Goal: Task Accomplishment & Management: Manage account settings

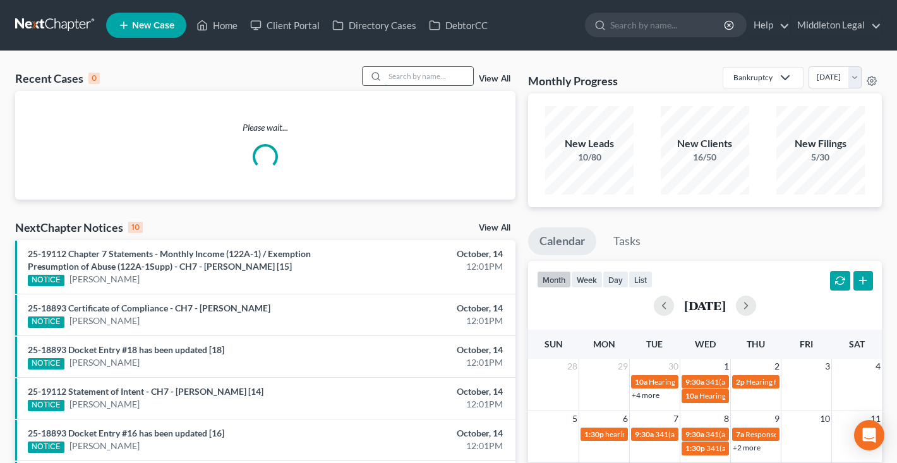
click at [423, 77] on input "search" at bounding box center [429, 76] width 88 height 18
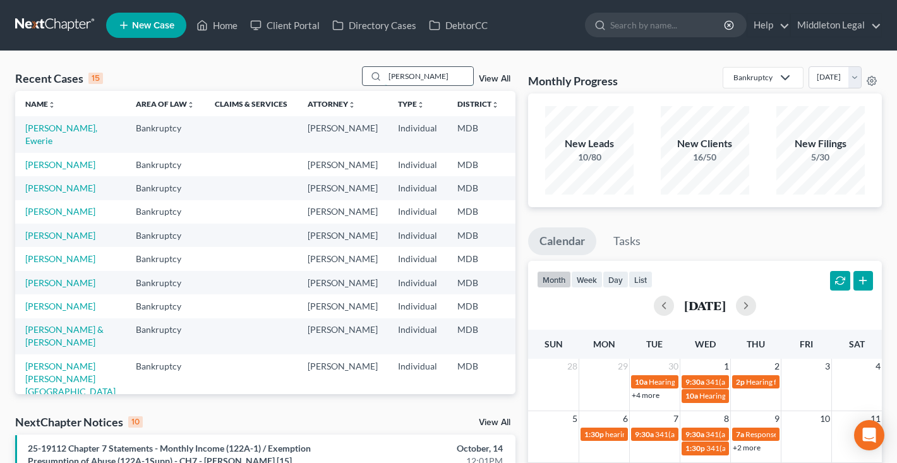
type input "brandy"
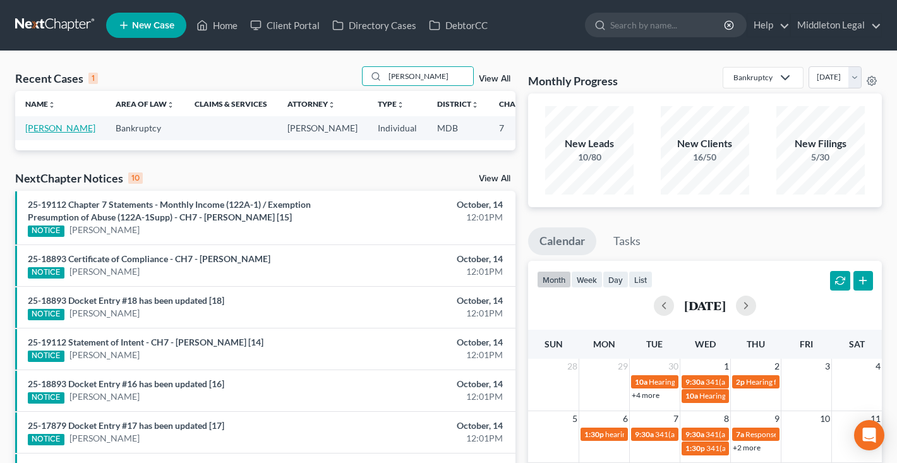
click at [40, 133] on link "[PERSON_NAME]" at bounding box center [60, 128] width 70 height 11
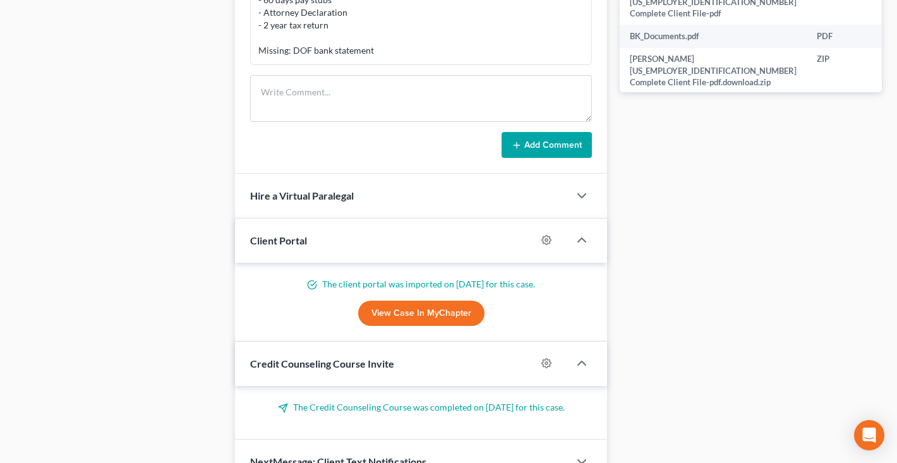
scroll to position [634, 0]
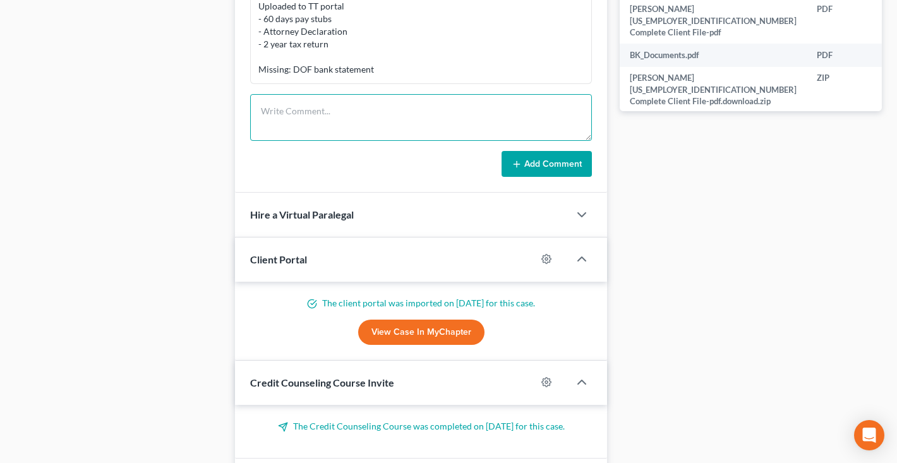
click at [365, 110] on textarea at bounding box center [421, 117] width 342 height 47
type textarea "341 was held over the phone due to tee tech issues."
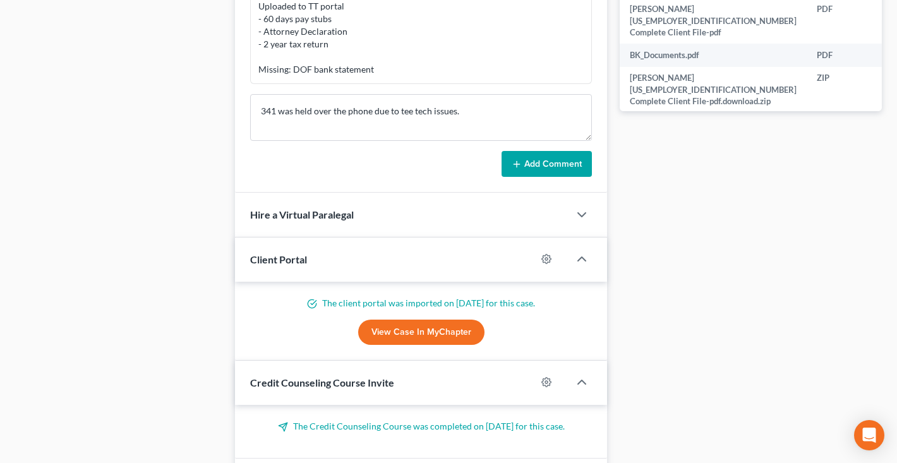
click at [546, 169] on button "Add Comment" at bounding box center [547, 164] width 90 height 27
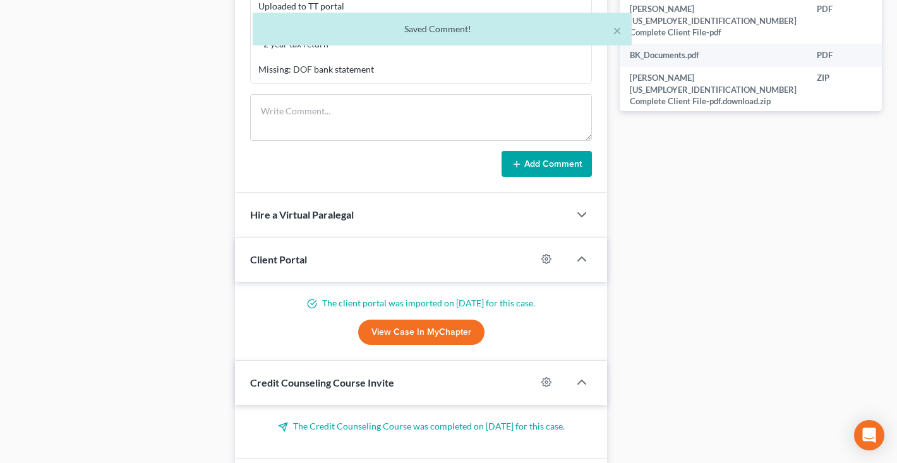
scroll to position [524, 0]
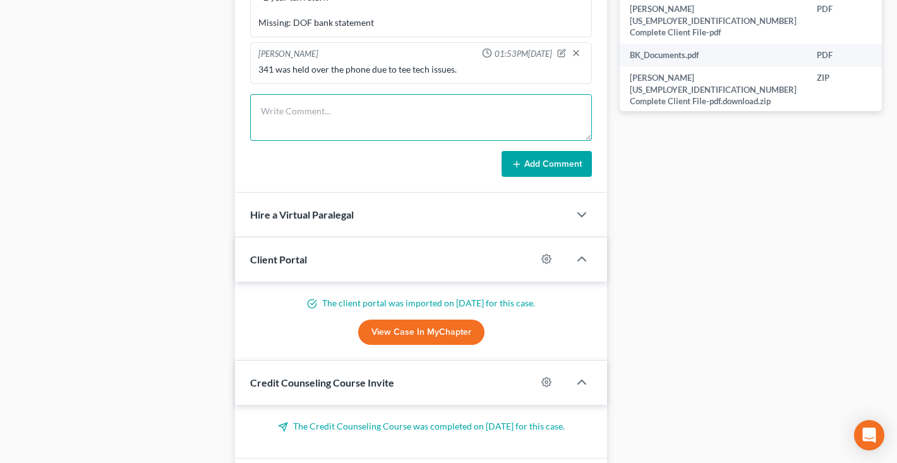
click at [375, 111] on textarea at bounding box center [421, 117] width 342 height 47
type textarea "341 meeting held and concluded."
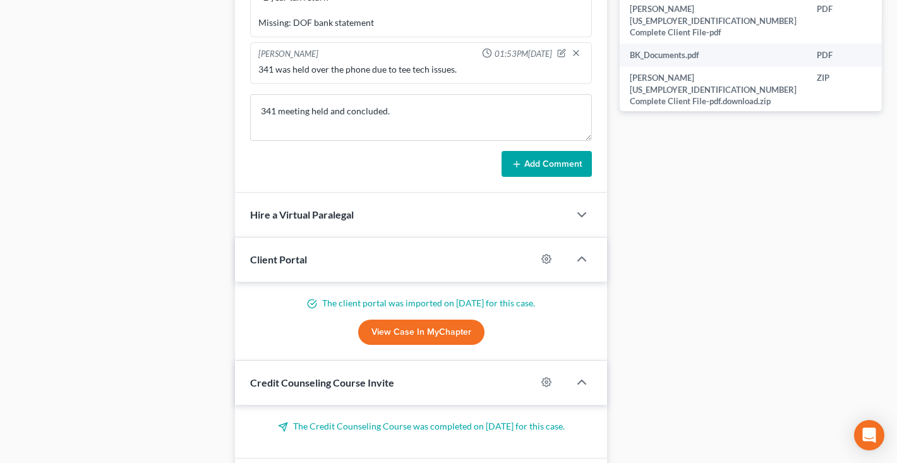
click at [532, 168] on button "Add Comment" at bounding box center [547, 164] width 90 height 27
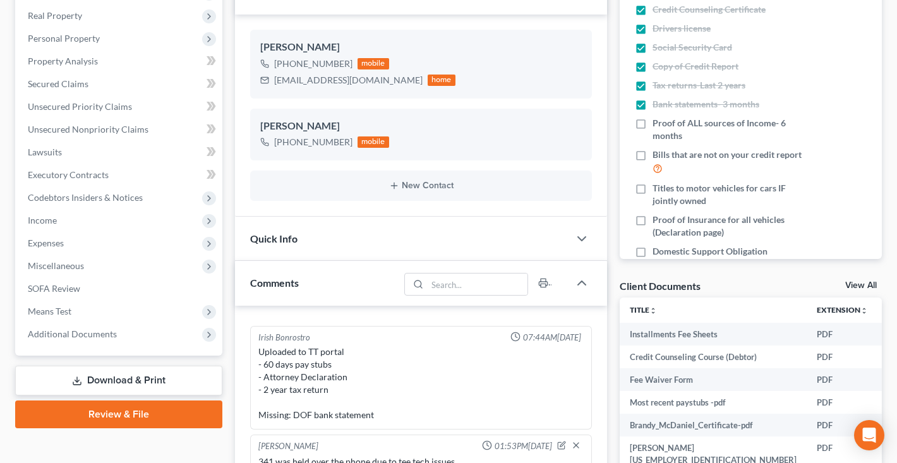
scroll to position [229, 0]
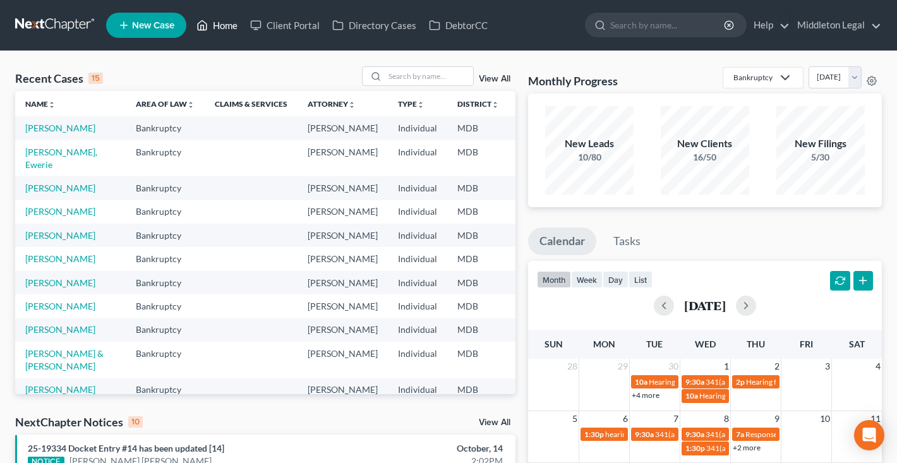
click at [226, 28] on link "Home" at bounding box center [217, 25] width 54 height 23
click at [51, 21] on link at bounding box center [55, 25] width 81 height 23
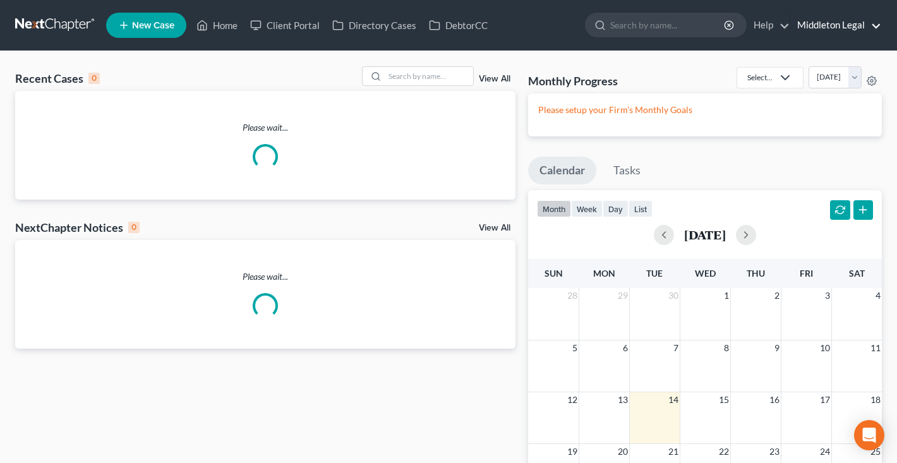
click at [831, 31] on link "Middleton Legal" at bounding box center [836, 25] width 90 height 23
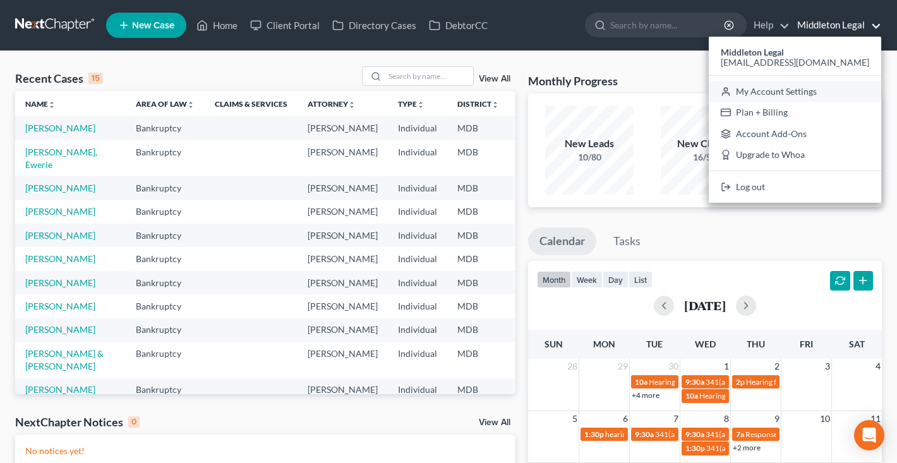
click at [800, 92] on link "My Account Settings" at bounding box center [795, 91] width 172 height 21
select select "24"
select select "21"
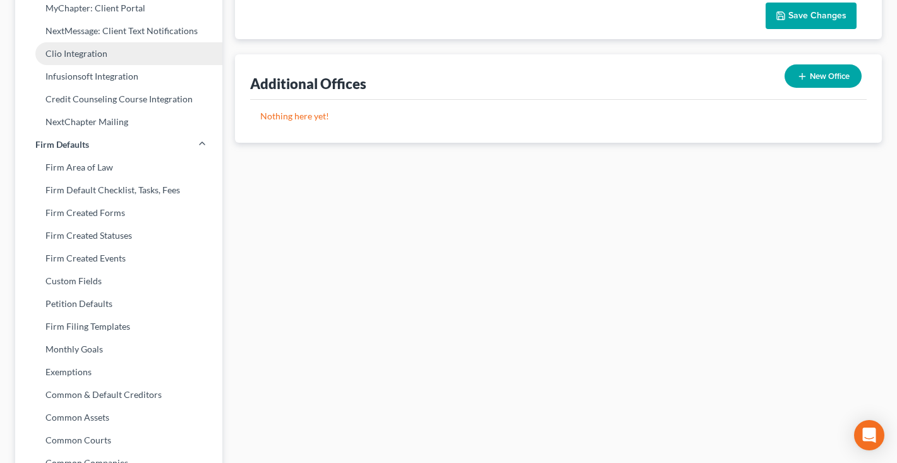
scroll to position [394, 0]
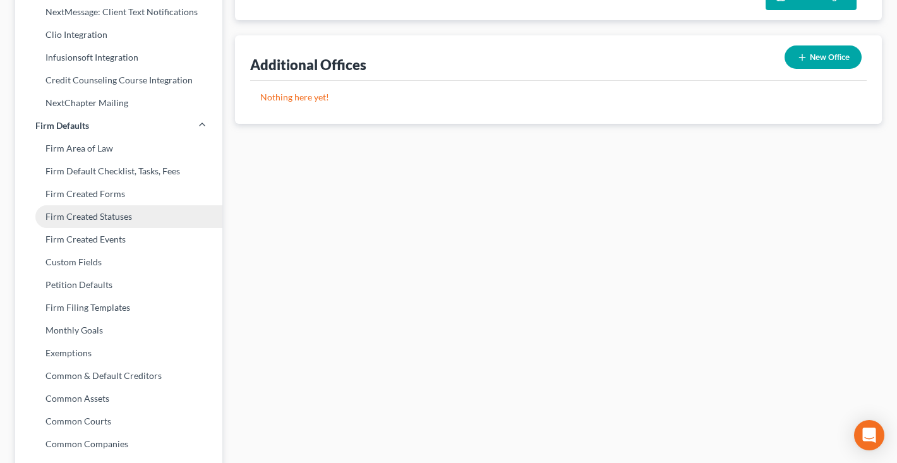
click at [71, 214] on link "Firm Created Statuses" at bounding box center [118, 216] width 207 height 23
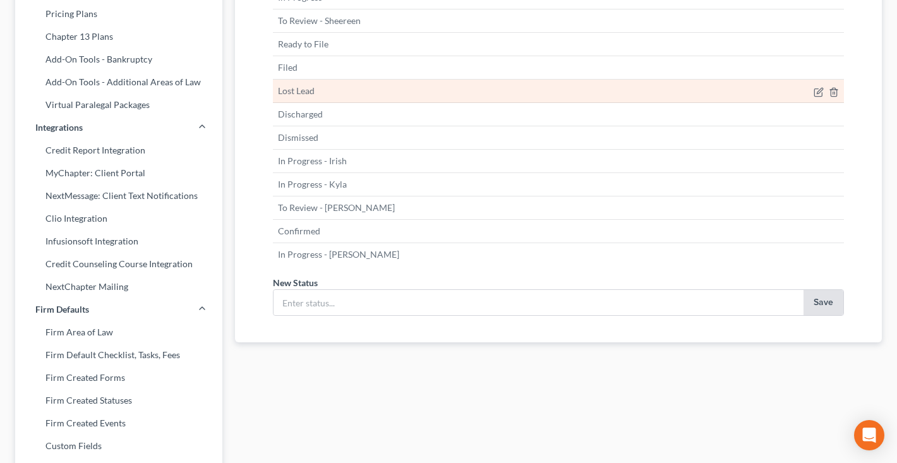
scroll to position [230, 0]
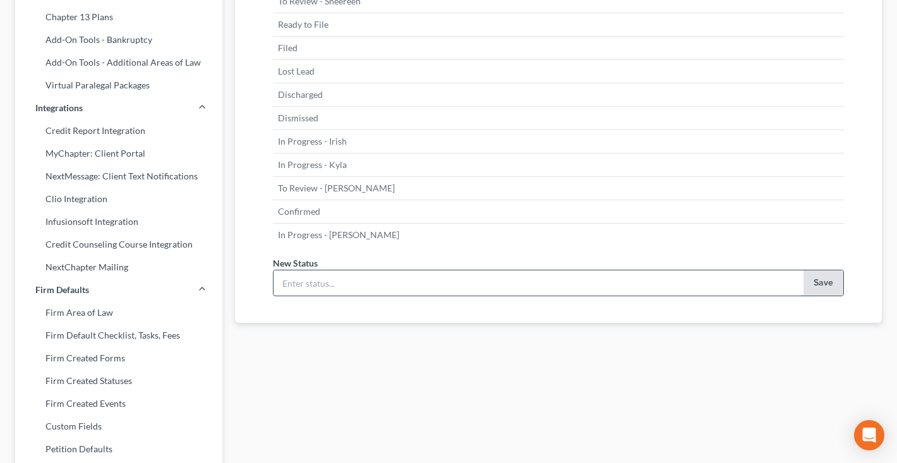
click at [346, 286] on input "text" at bounding box center [539, 282] width 530 height 25
type input "341 Meeting Concluded"
click at [831, 286] on button "Save" at bounding box center [824, 282] width 40 height 25
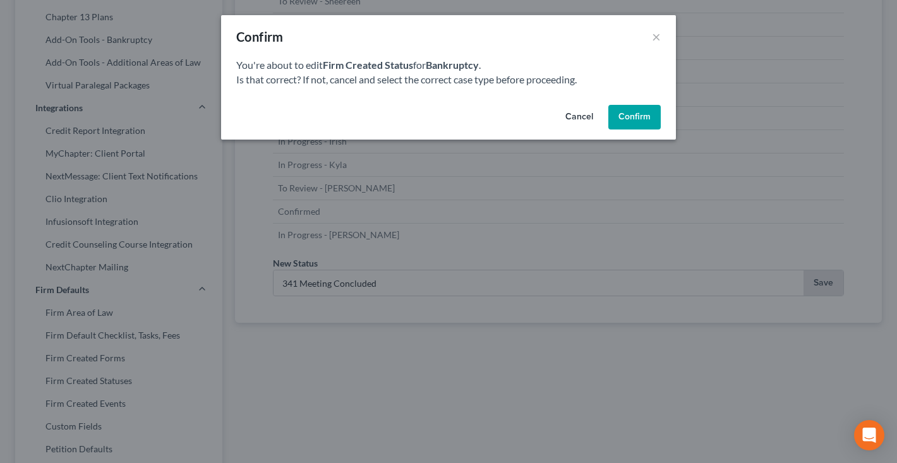
click at [626, 119] on button "Confirm" at bounding box center [634, 117] width 52 height 25
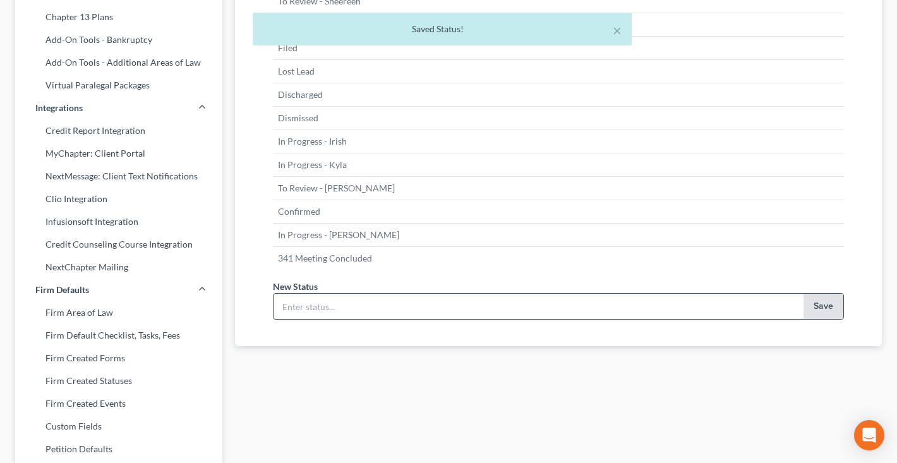
click at [524, 308] on input "text" at bounding box center [539, 306] width 530 height 25
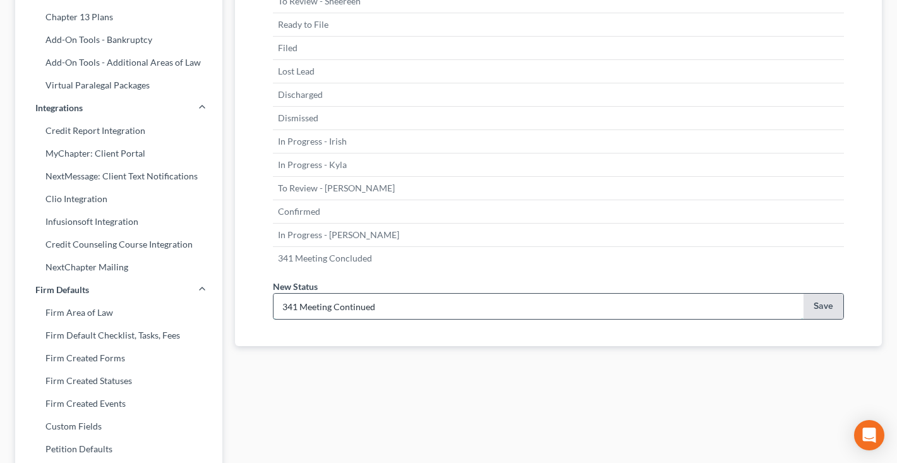
type input "341 Meeting Continued"
click at [828, 309] on button "Save" at bounding box center [824, 306] width 40 height 25
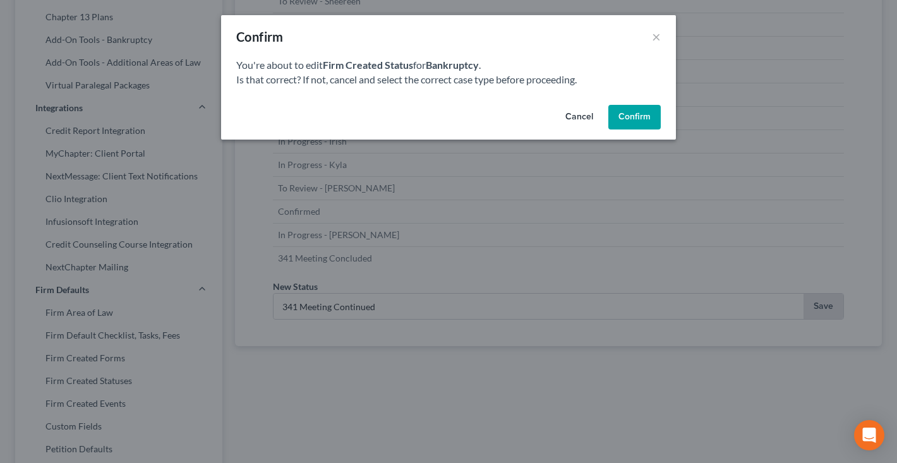
click at [644, 123] on button "Confirm" at bounding box center [634, 117] width 52 height 25
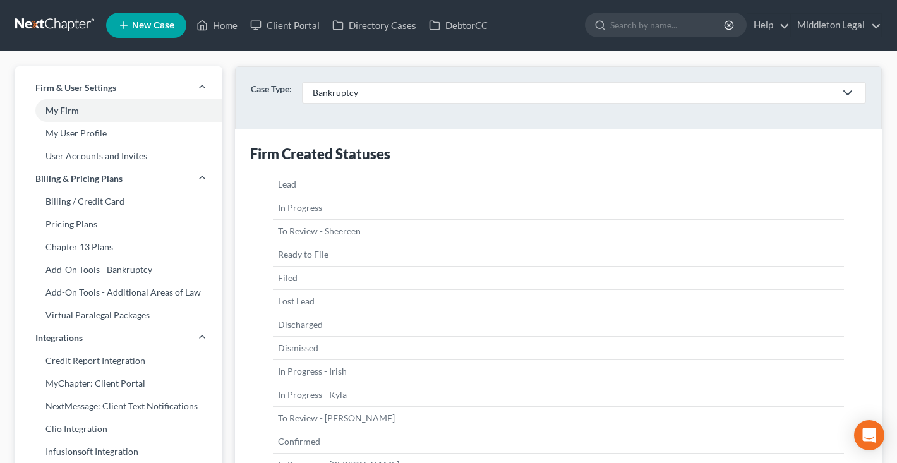
scroll to position [0, 0]
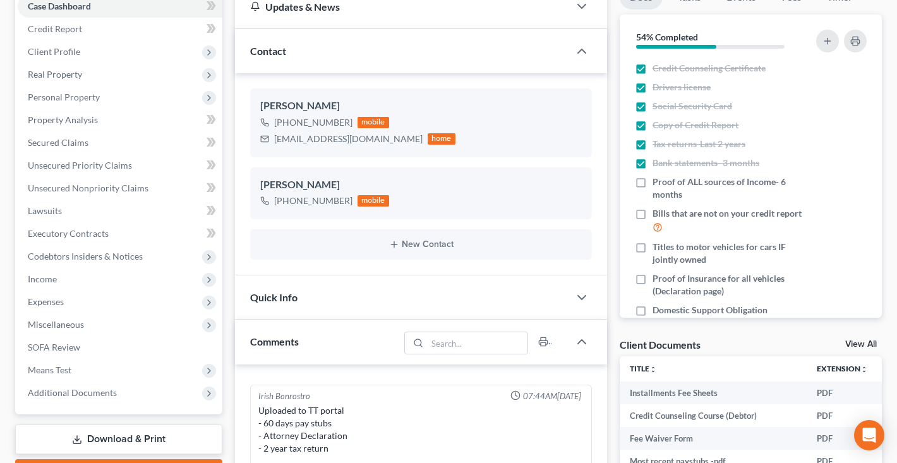
scroll to position [196, 0]
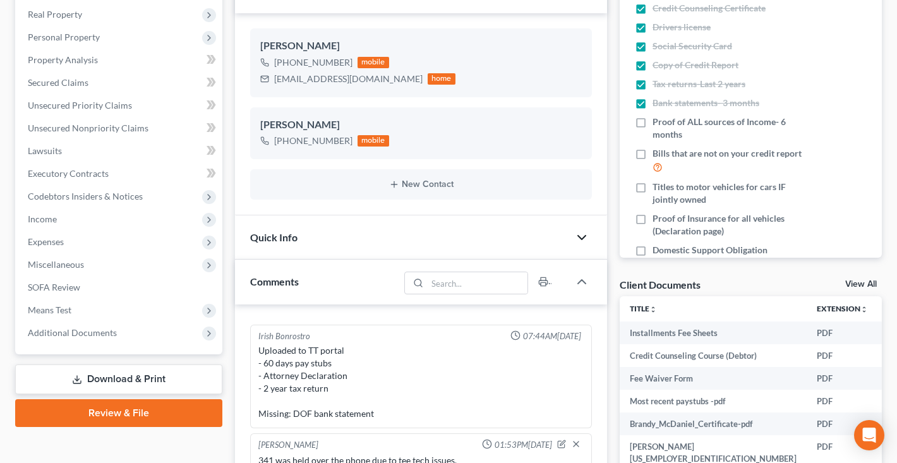
click at [580, 233] on icon "button" at bounding box center [581, 237] width 15 height 15
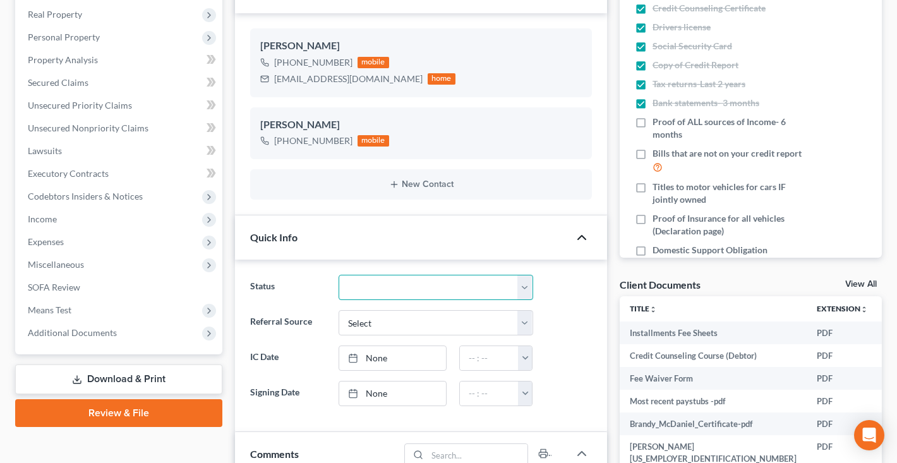
select select "0"
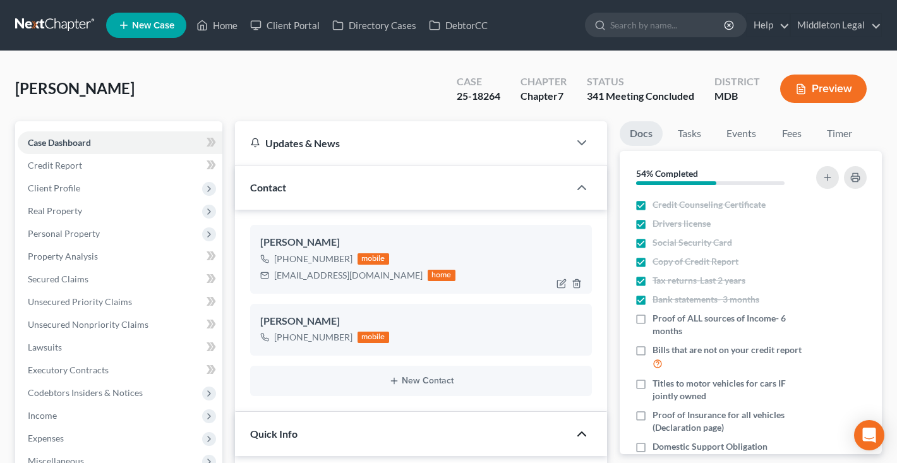
scroll to position [0, 0]
click at [68, 23] on link at bounding box center [55, 25] width 81 height 23
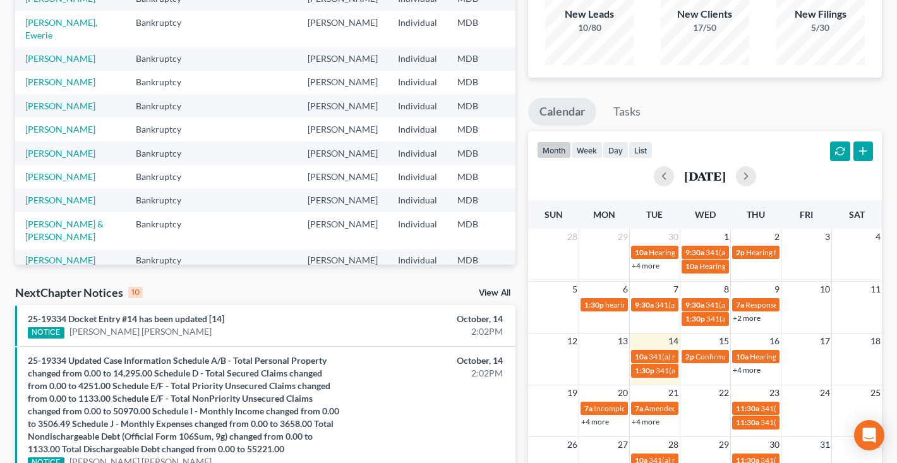
scroll to position [138, 0]
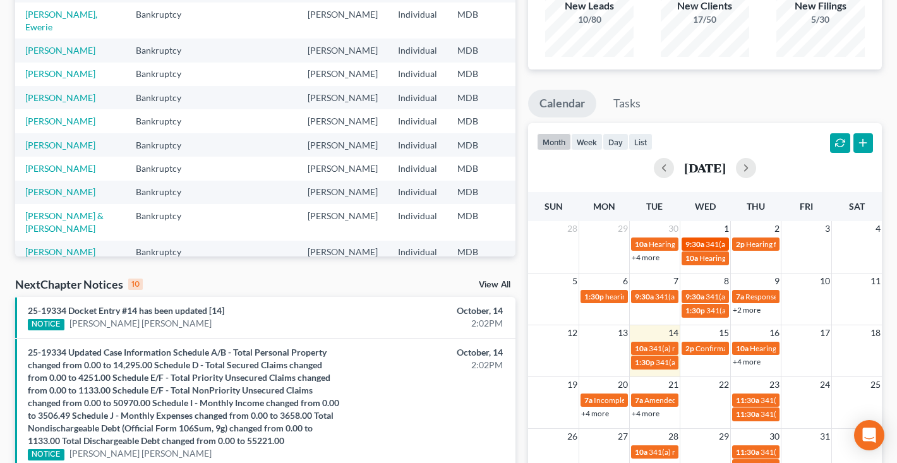
click at [704, 245] on div "9:30a 341(a) meeting for [PERSON_NAME]" at bounding box center [705, 243] width 40 height 9
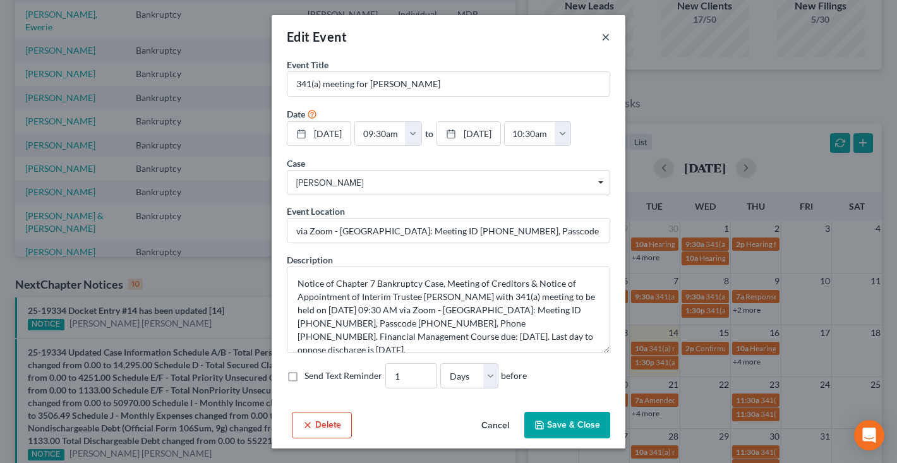
click at [606, 36] on button "×" at bounding box center [605, 36] width 9 height 15
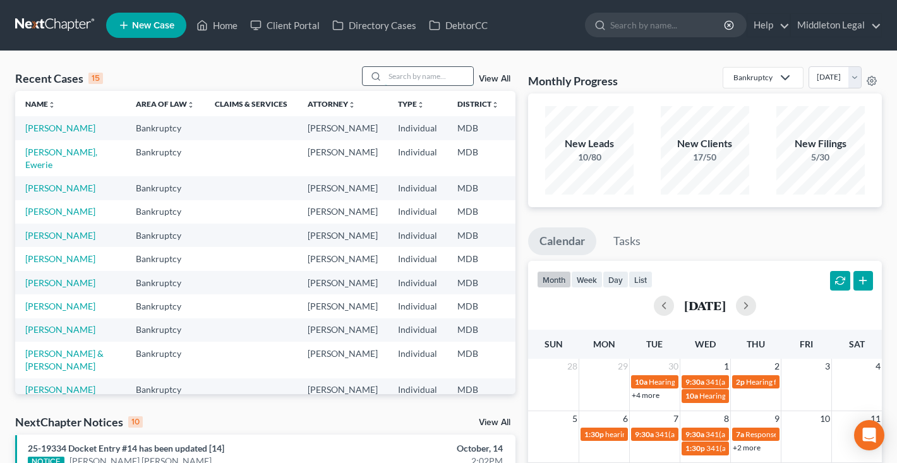
scroll to position [0, 0]
click at [450, 69] on input "search" at bounding box center [429, 76] width 88 height 18
type input "rena"
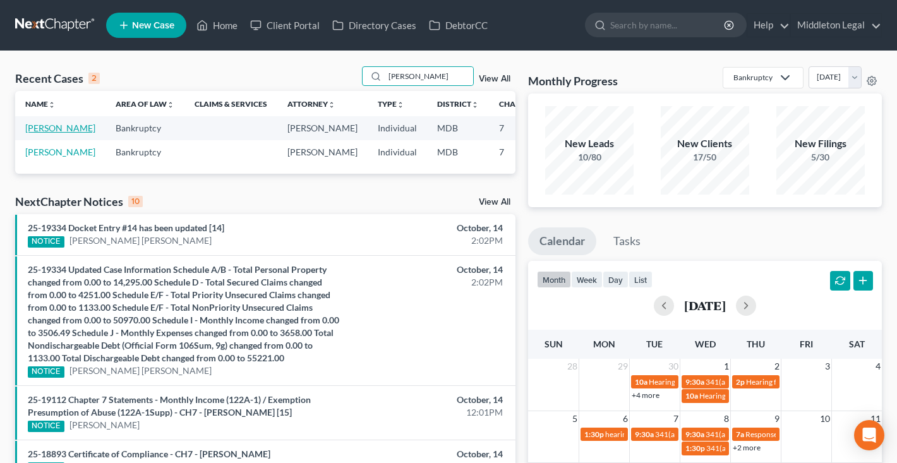
click at [45, 133] on link "[PERSON_NAME]" at bounding box center [60, 128] width 70 height 11
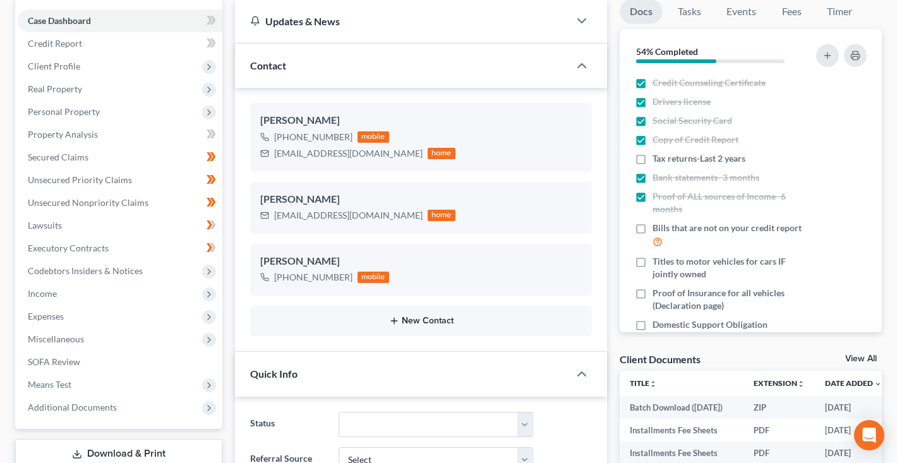
scroll to position [290, 0]
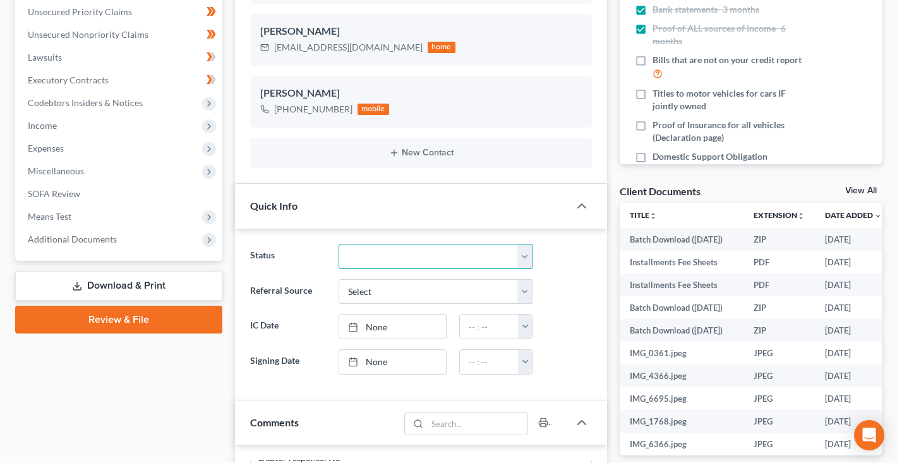
select select "0"
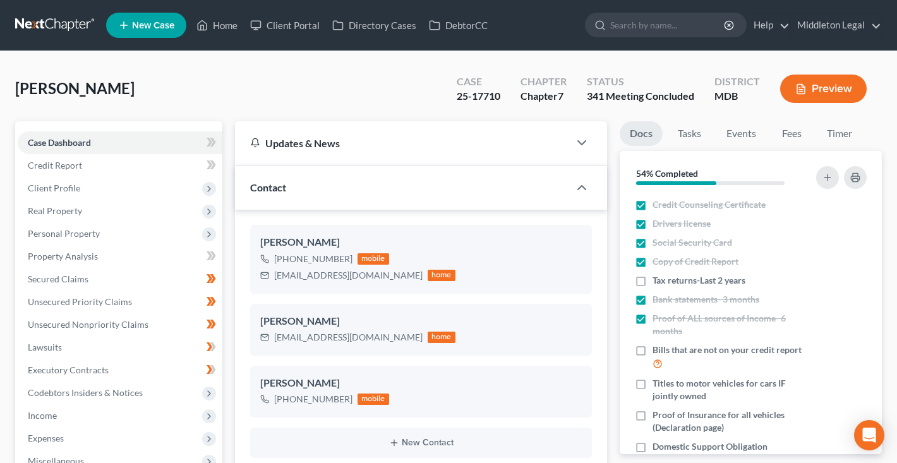
scroll to position [0, 0]
click at [67, 22] on link at bounding box center [55, 25] width 81 height 23
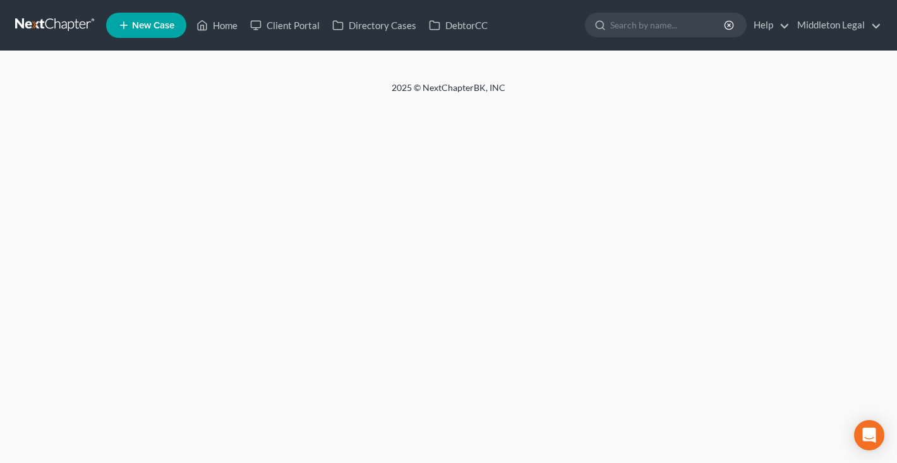
click at [594, 1] on nav "Home New Case Client Portal Directory Cases DebtorCC Middleton Legal [EMAIL_ADD…" at bounding box center [448, 25] width 897 height 51
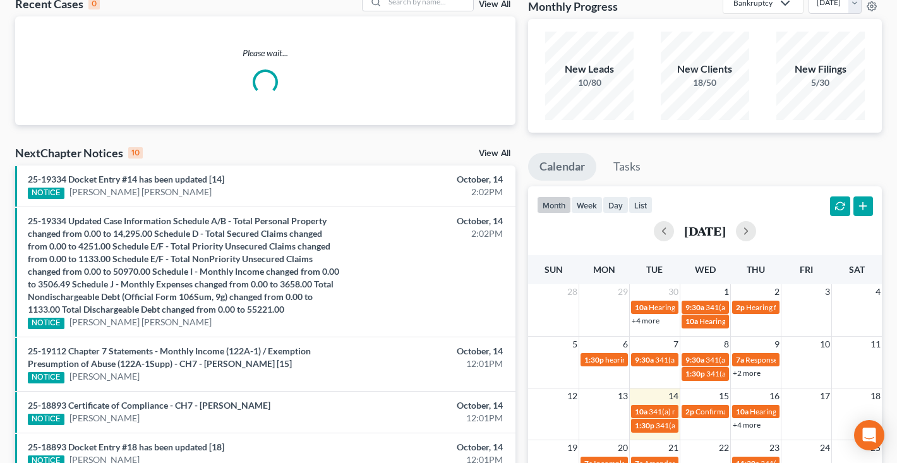
scroll to position [104, 0]
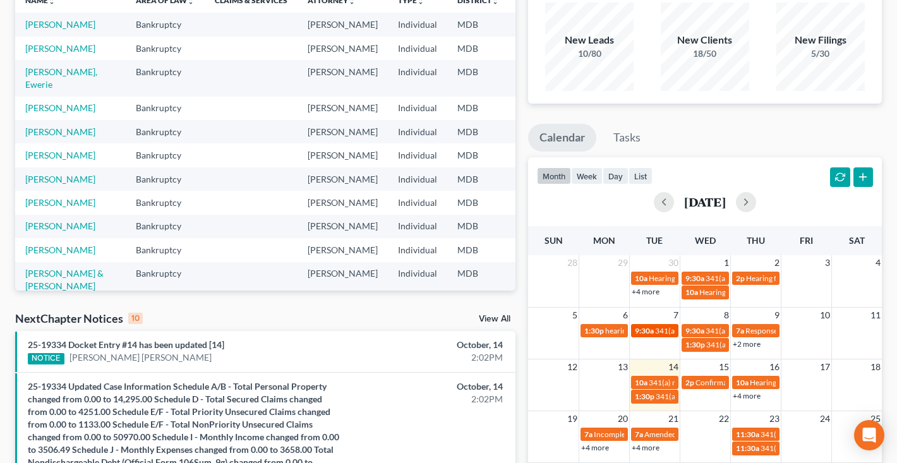
click at [662, 329] on span "341(a) meeting for [PERSON_NAME]" at bounding box center [716, 330] width 122 height 9
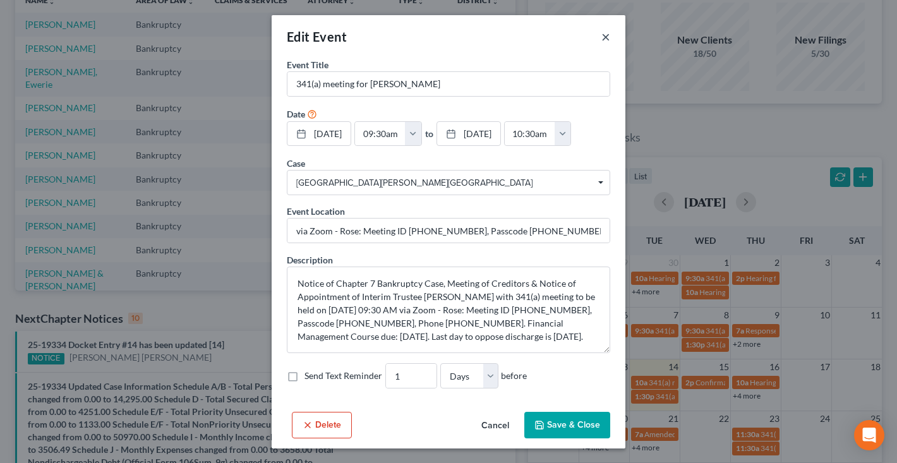
click at [608, 37] on button "×" at bounding box center [605, 36] width 9 height 15
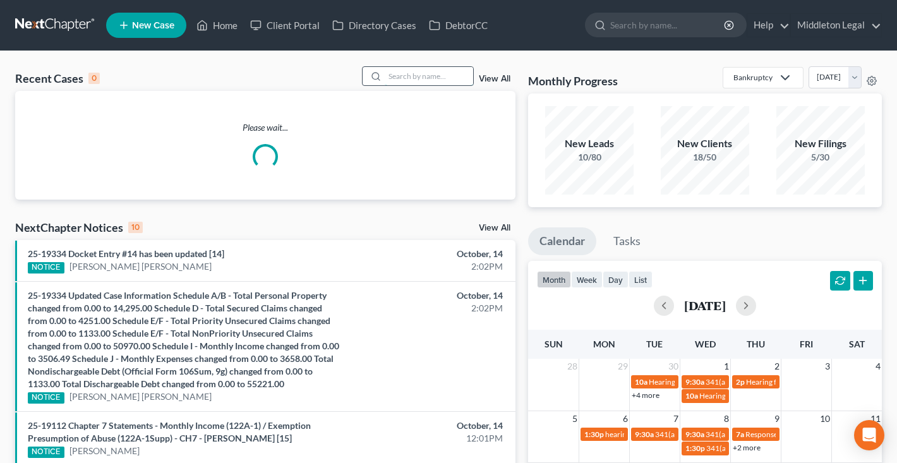
click at [414, 78] on input "search" at bounding box center [429, 76] width 88 height 18
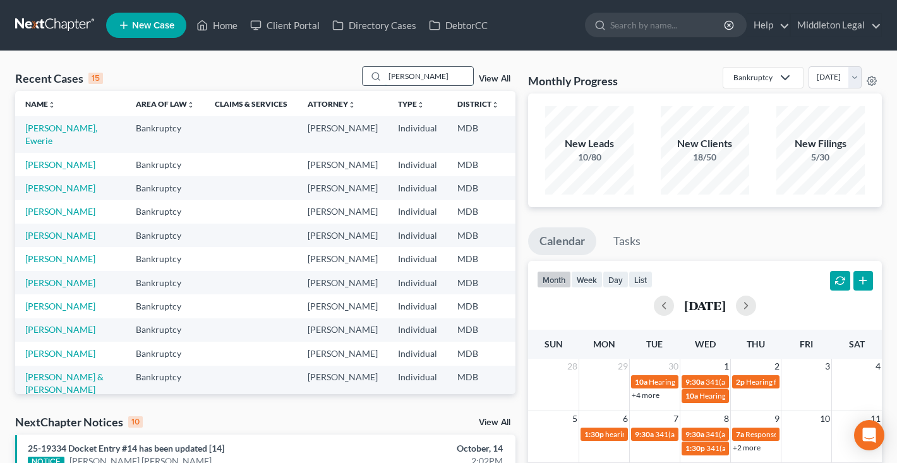
type input "najah"
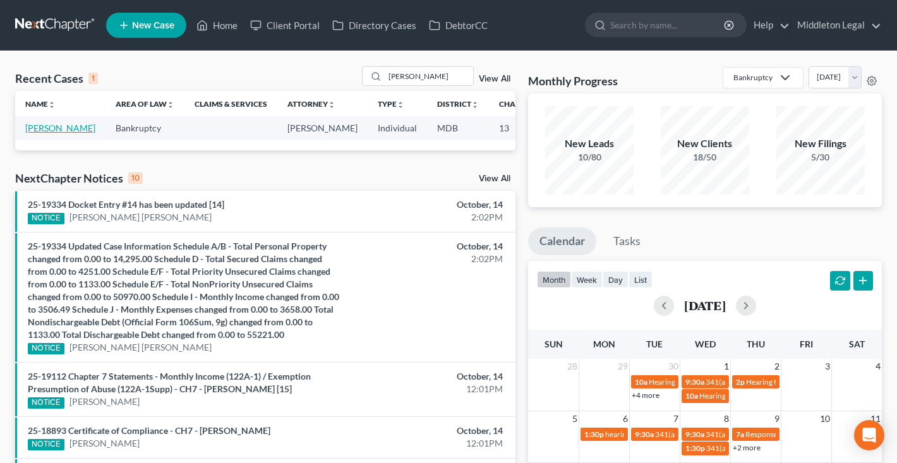
click at [31, 133] on link "[PERSON_NAME]" at bounding box center [60, 128] width 70 height 11
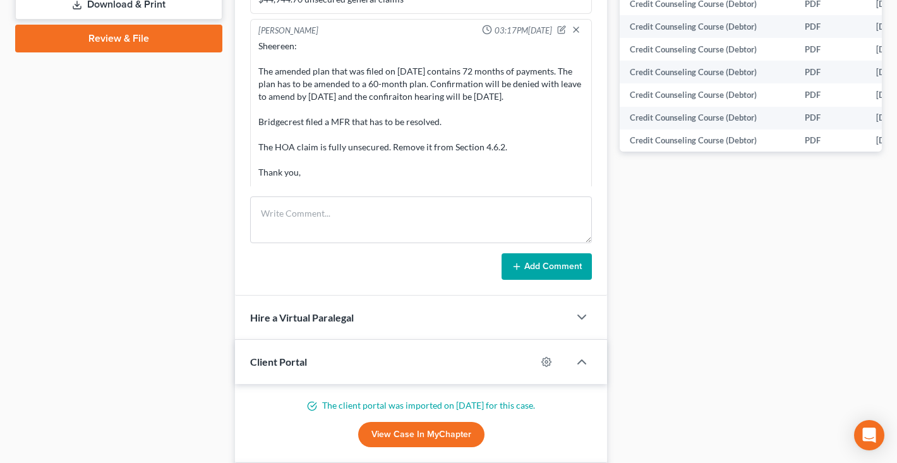
scroll to position [2281, 0]
click at [353, 209] on textarea at bounding box center [421, 219] width 342 height 47
paste textarea "Good afternoon: Confirmation will be denied with leave to amend by [DATE] and t…"
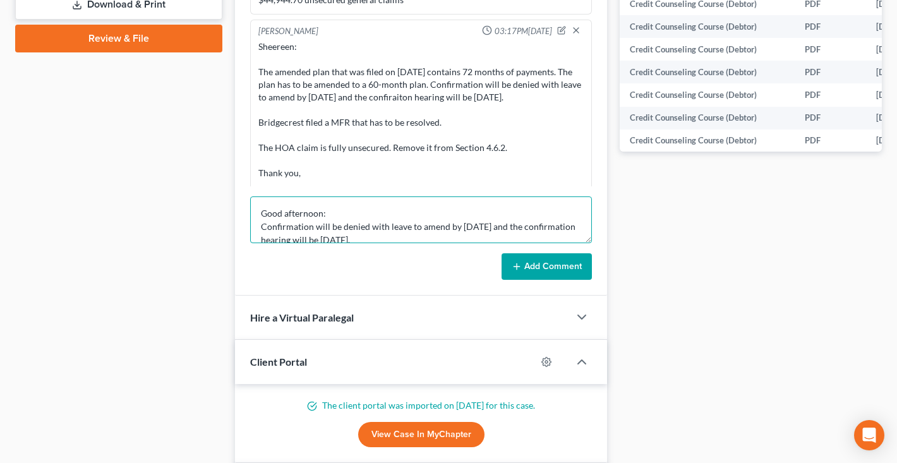
scroll to position [93, 0]
type textarea "Good afternoon: Confirmation will be denied with leave to amend by [DATE] and t…"
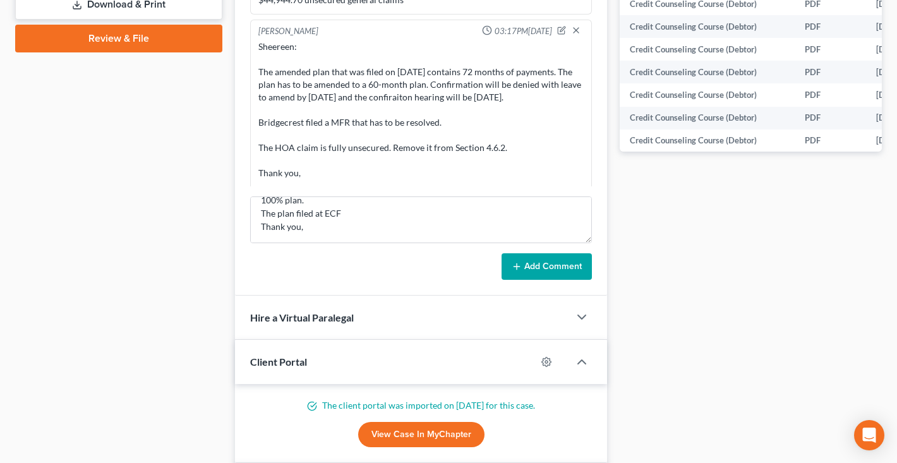
click at [552, 263] on button "Add Comment" at bounding box center [547, 266] width 90 height 27
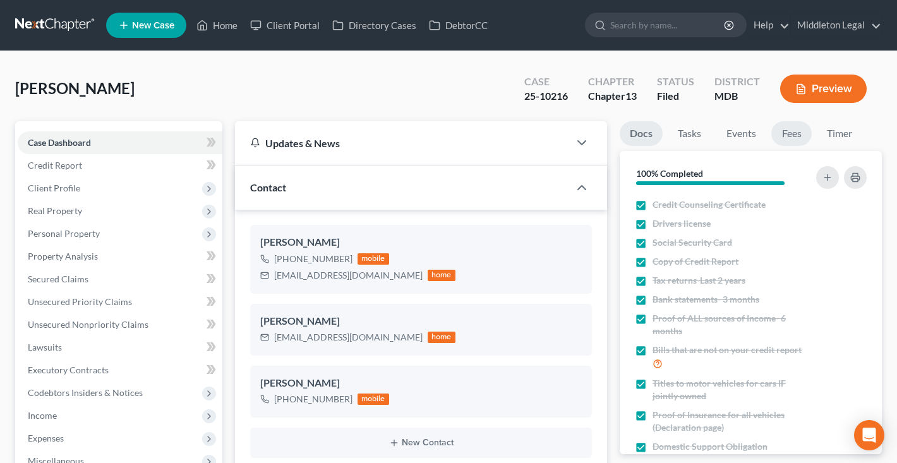
scroll to position [0, 0]
click at [740, 138] on link "Events" at bounding box center [741, 133] width 50 height 25
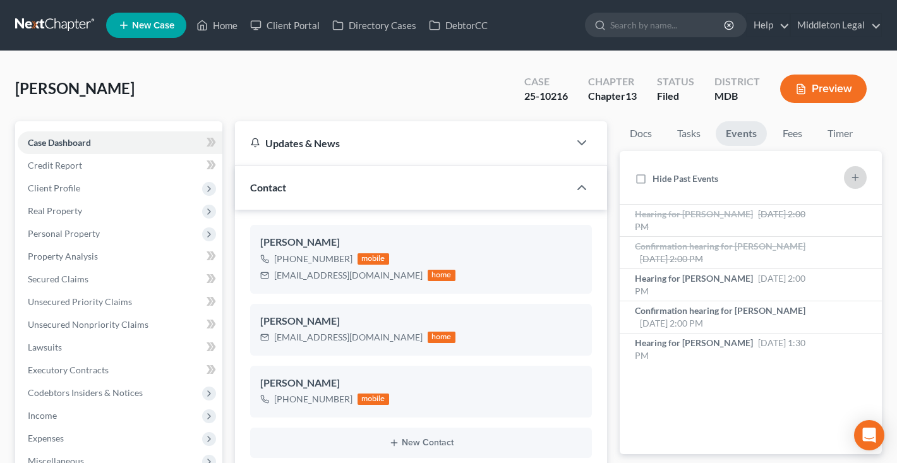
click at [855, 174] on line "button" at bounding box center [855, 177] width 0 height 6
select select "Days"
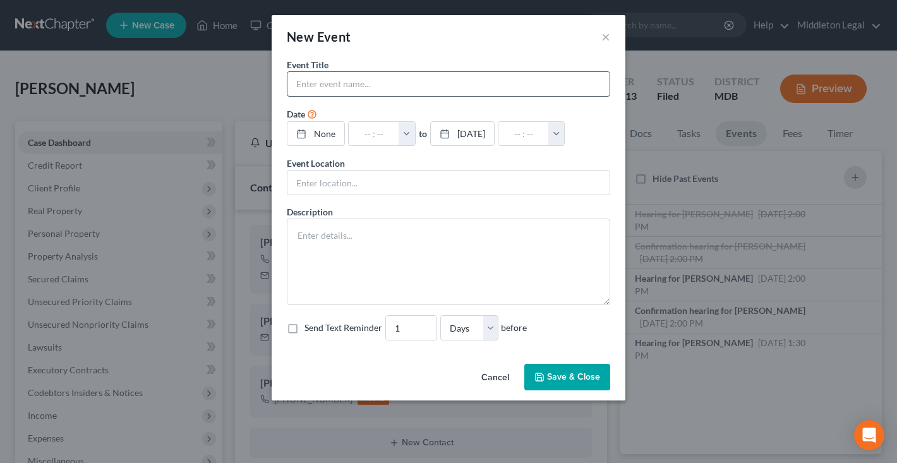
click at [509, 85] on input "text" at bounding box center [448, 84] width 322 height 24
type input "Amended Plan DUE"
click at [324, 140] on link "None" at bounding box center [315, 134] width 57 height 24
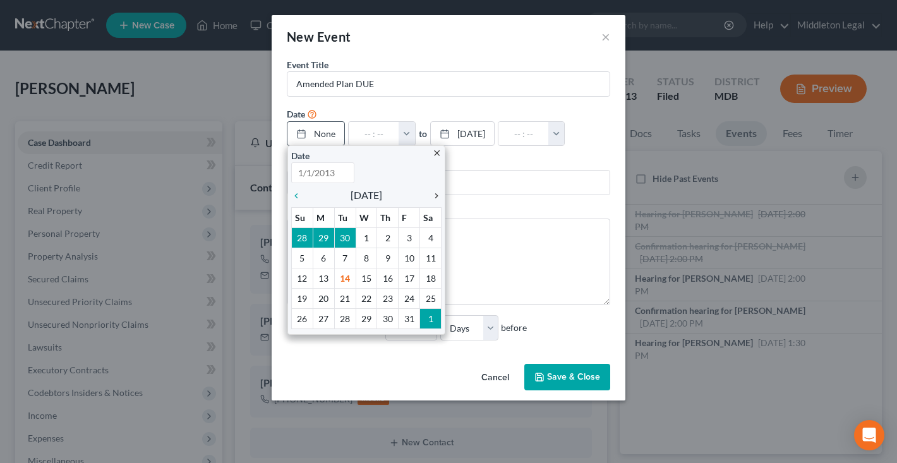
type input "10/14/2025"
click at [441, 189] on div "chevron_right" at bounding box center [433, 195] width 16 height 12
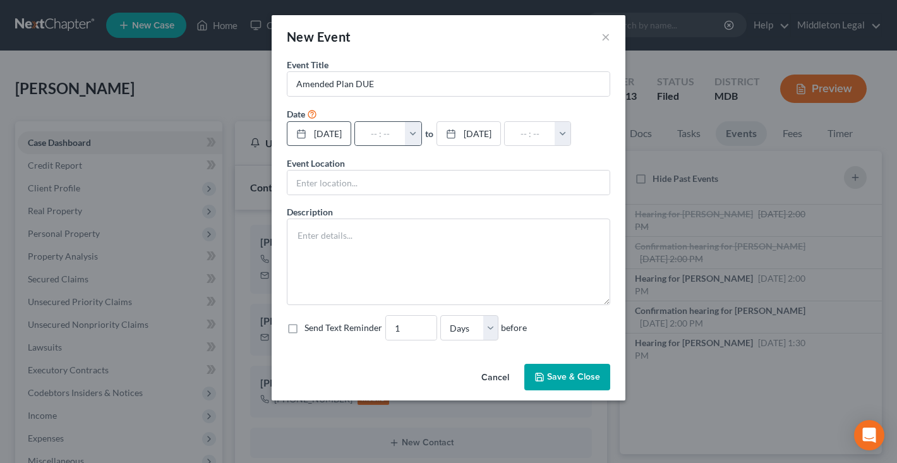
click at [421, 145] on button "button" at bounding box center [413, 134] width 16 height 24
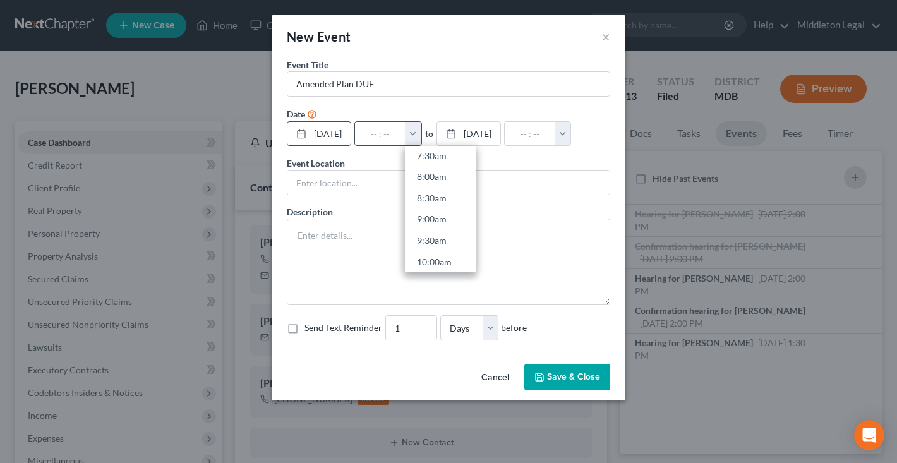
scroll to position [302, 0]
click at [455, 159] on link "7:00am" at bounding box center [440, 156] width 71 height 21
type input "7:00am"
type input "08:00am"
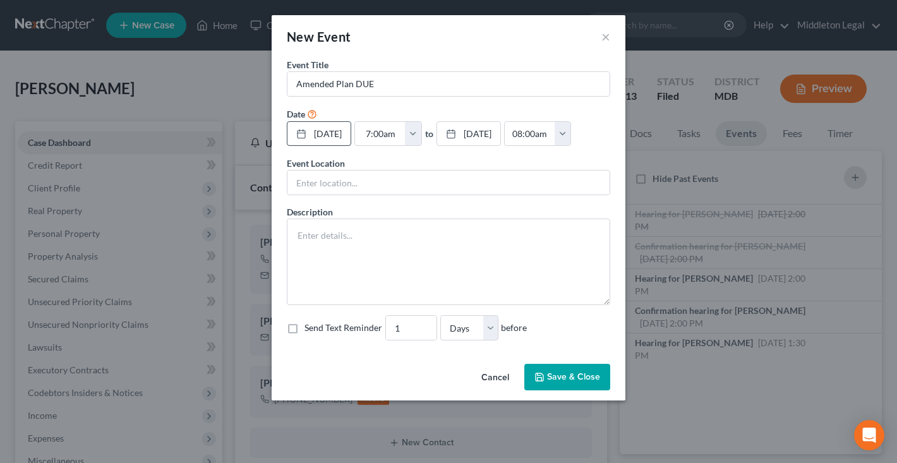
click at [567, 390] on button "Save & Close" at bounding box center [567, 377] width 86 height 27
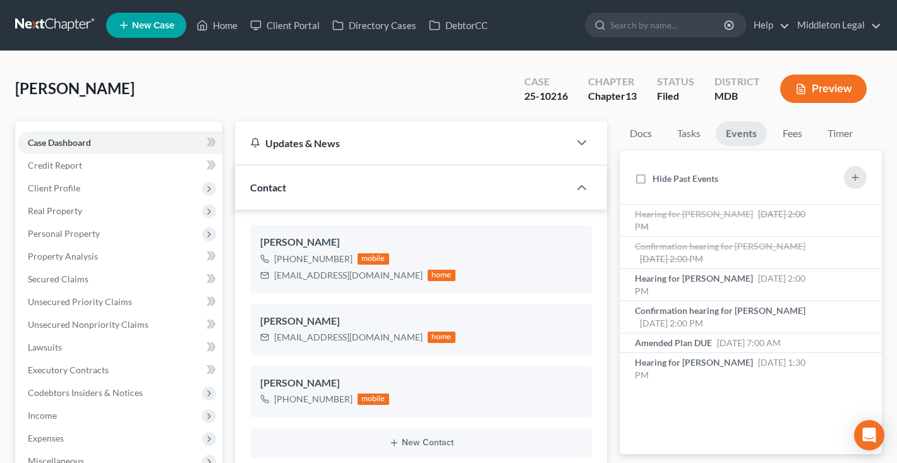
click at [59, 24] on link at bounding box center [55, 25] width 81 height 23
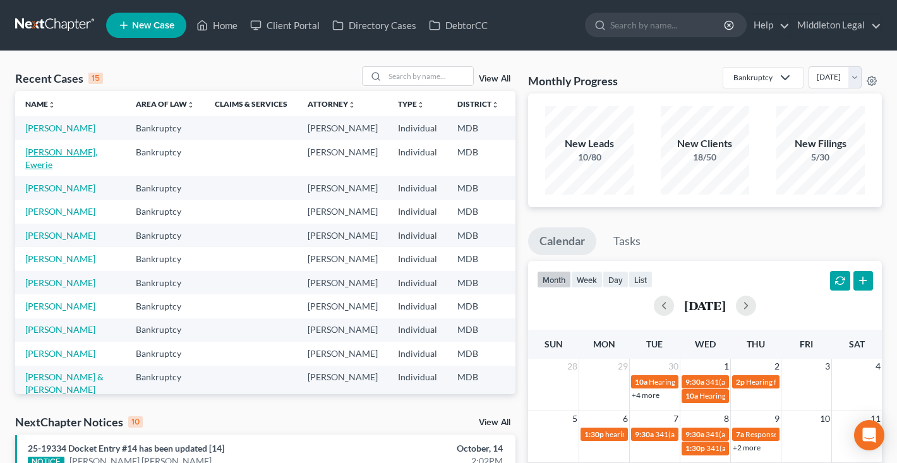
click at [32, 170] on link "[PERSON_NAME], Ewerie" at bounding box center [61, 158] width 72 height 23
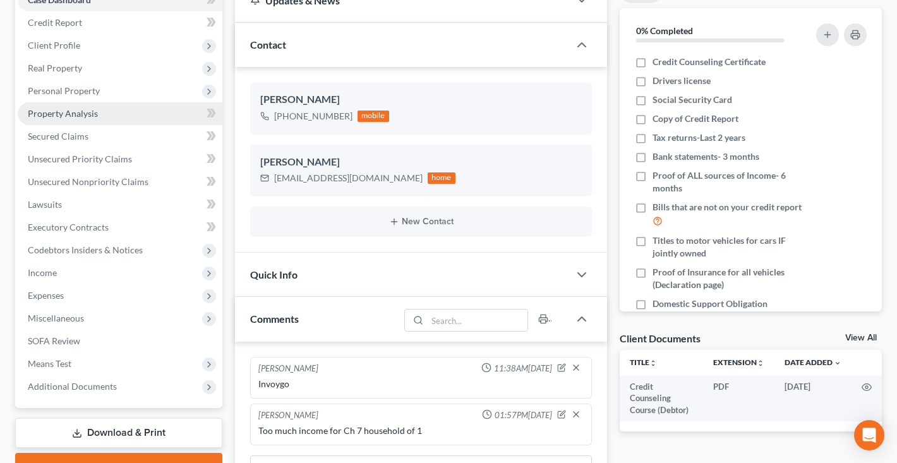
scroll to position [150, 0]
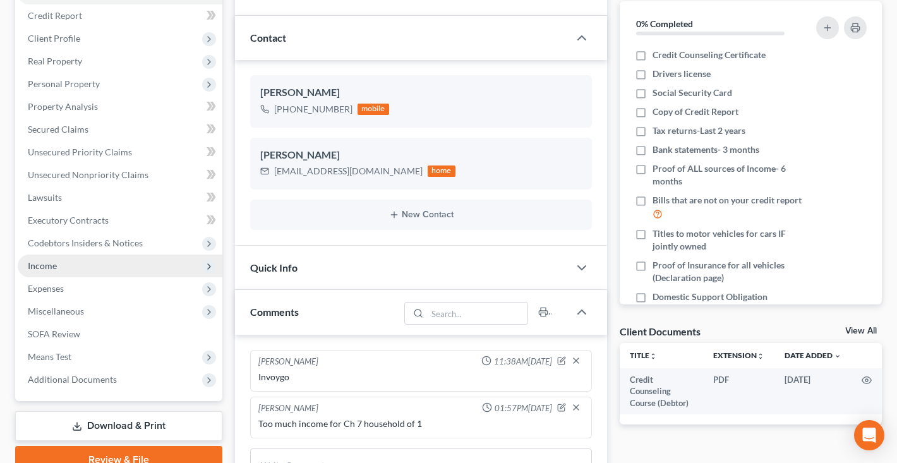
click at [79, 270] on span "Income" at bounding box center [120, 266] width 205 height 23
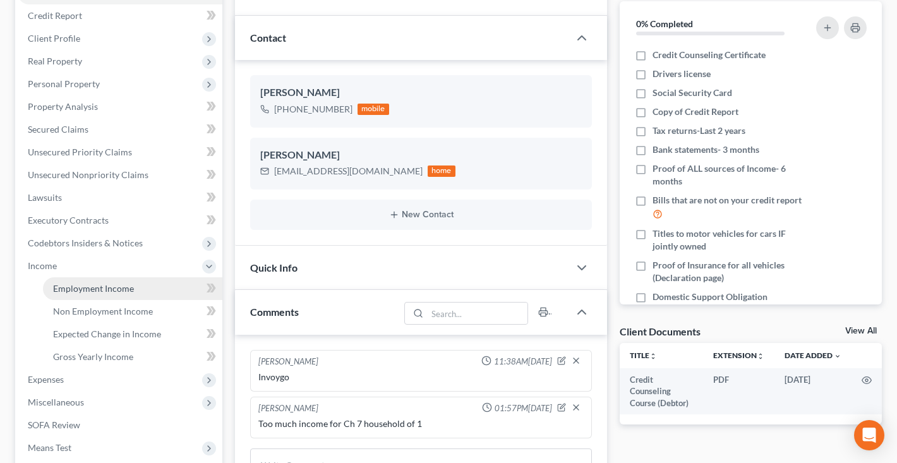
click at [81, 288] on span "Employment Income" at bounding box center [93, 288] width 81 height 11
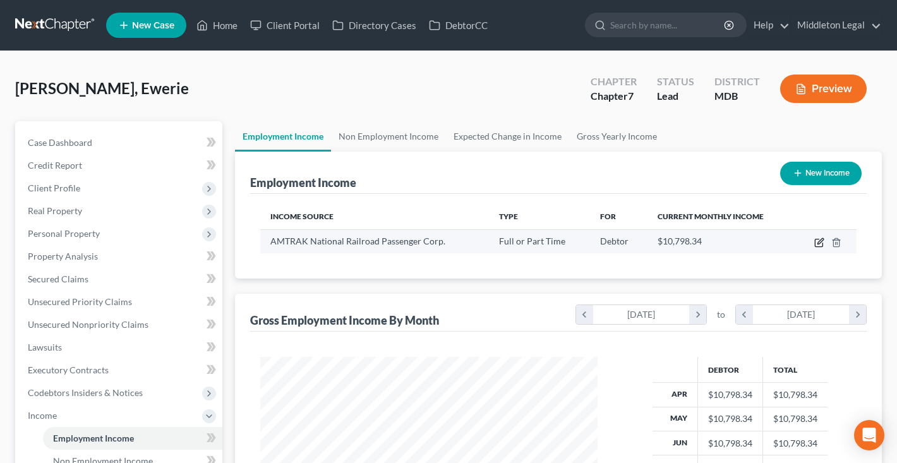
click at [816, 243] on icon "button" at bounding box center [819, 243] width 10 height 10
select select "0"
select select "8"
select select "0"
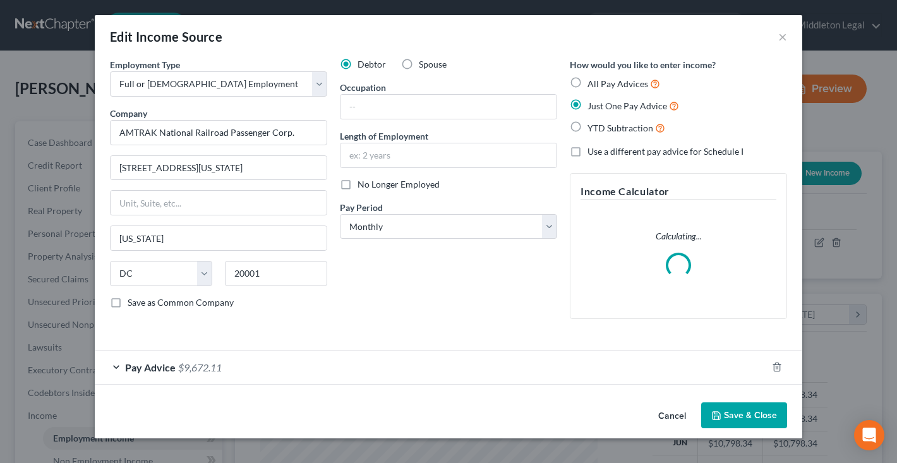
click at [209, 366] on span "$9,672.11" at bounding box center [200, 367] width 44 height 12
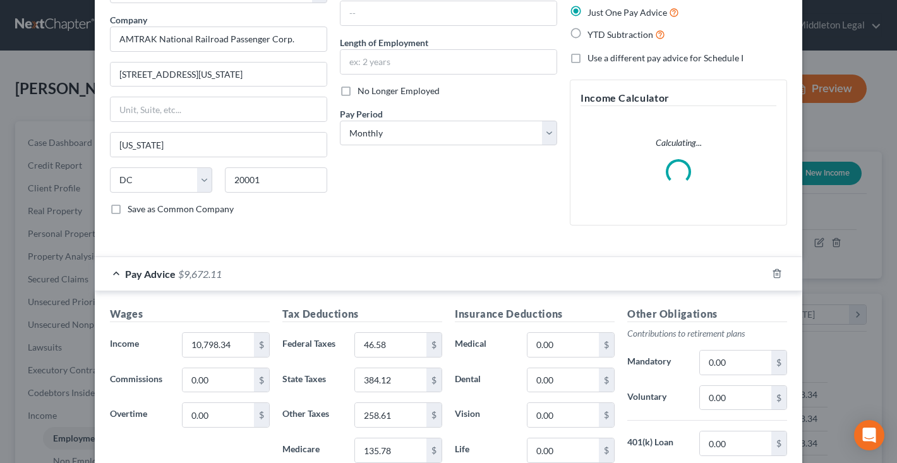
scroll to position [114, 0]
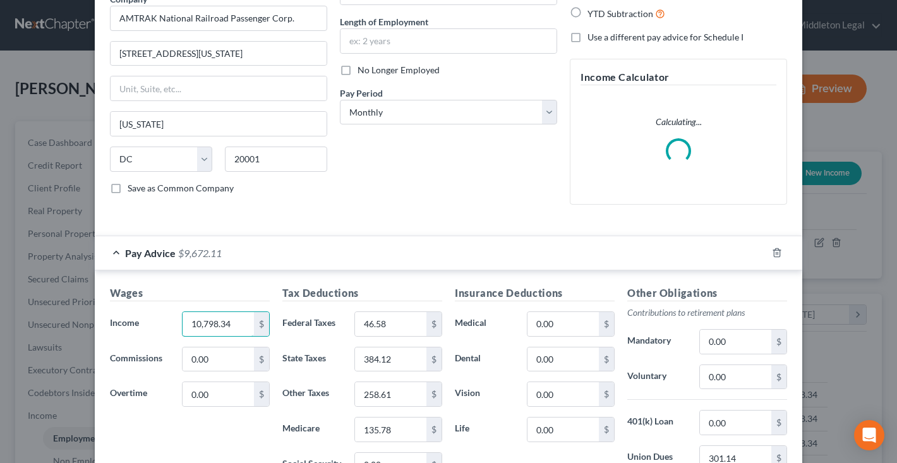
drag, startPoint x: 239, startPoint y: 325, endPoint x: 163, endPoint y: 320, distance: 76.0
click at [163, 320] on div "Income * 10,798.34 $" at bounding box center [190, 323] width 172 height 25
type input "10,425"
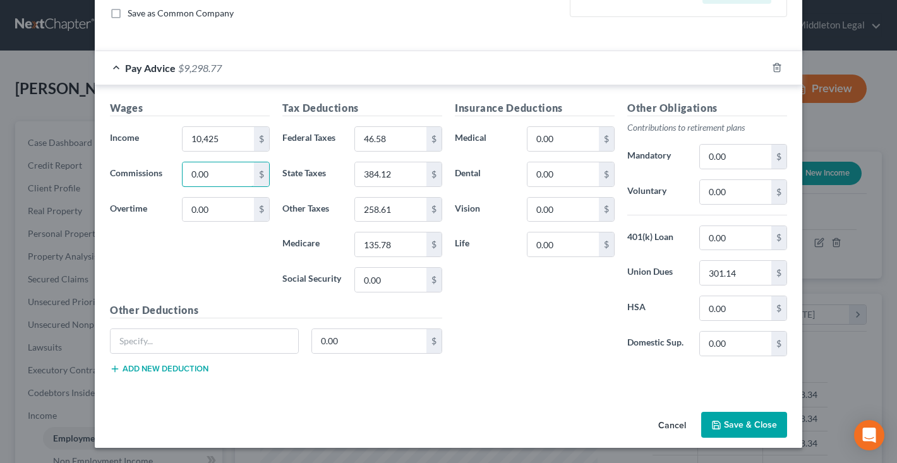
scroll to position [289, 0]
click at [754, 433] on button "Save & Close" at bounding box center [744, 425] width 86 height 27
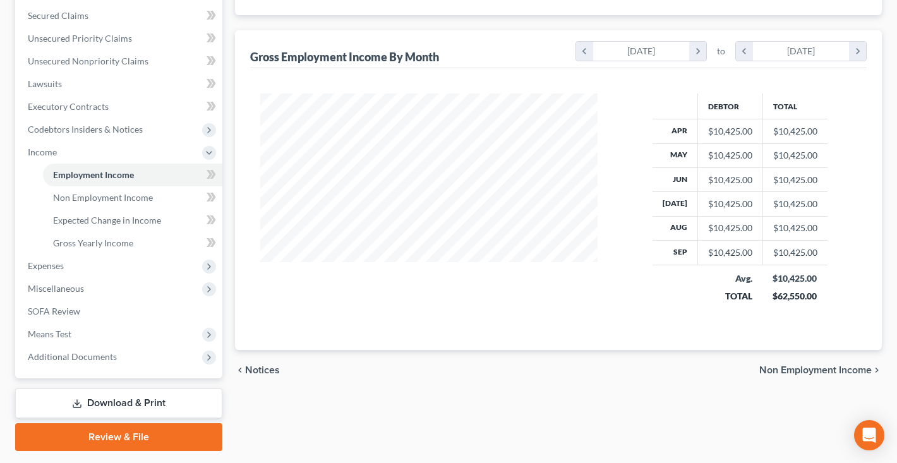
scroll to position [275, 0]
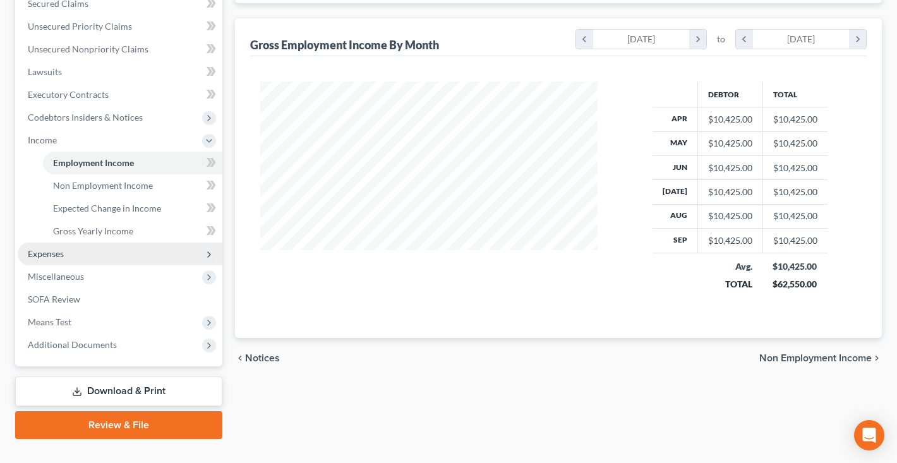
click at [81, 252] on span "Expenses" at bounding box center [120, 254] width 205 height 23
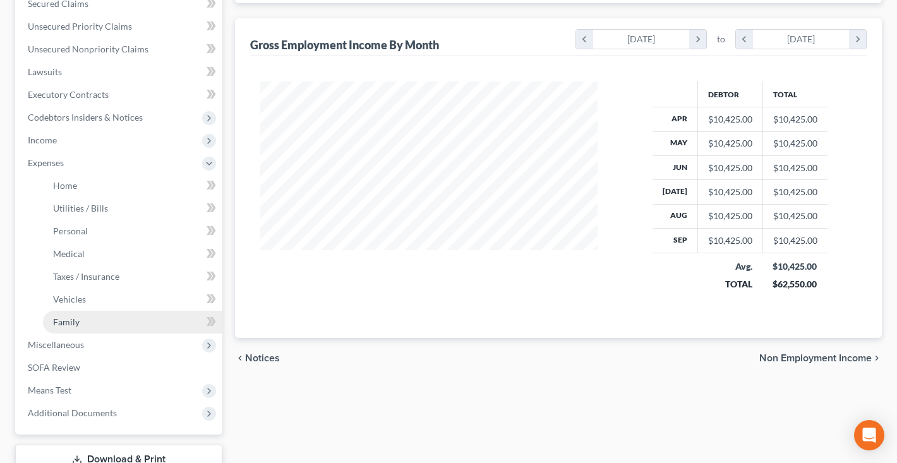
click at [77, 325] on span "Family" at bounding box center [66, 321] width 27 height 11
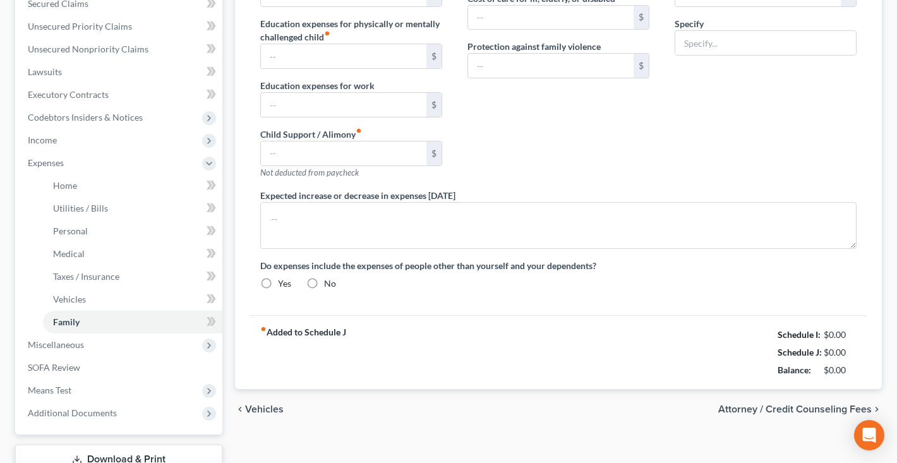
type input "0.00"
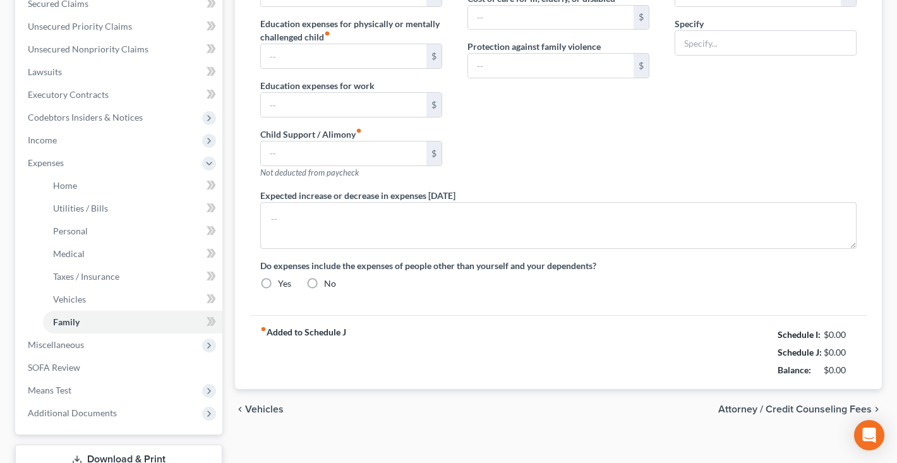
type input "0.00"
type input "30.00"
type input "0.00"
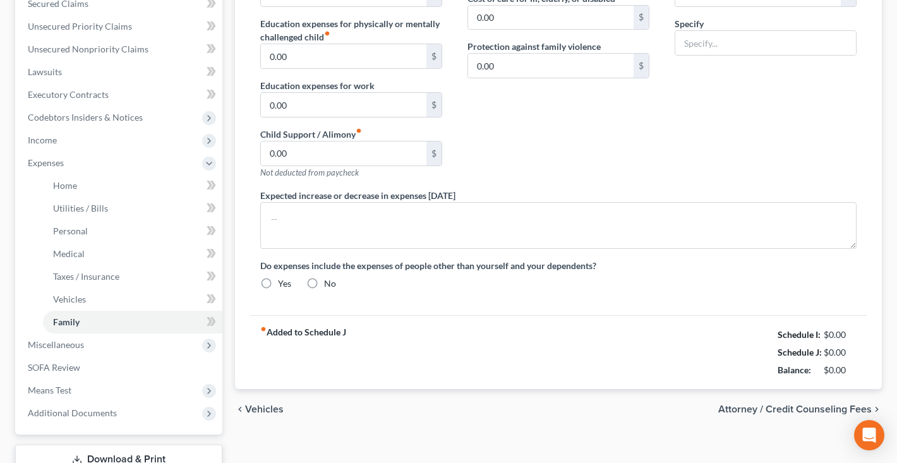
radio input "true"
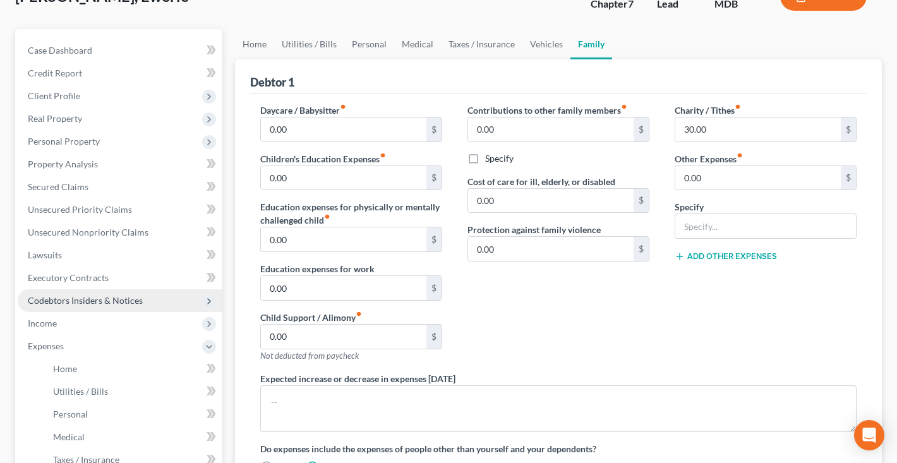
scroll to position [76, 0]
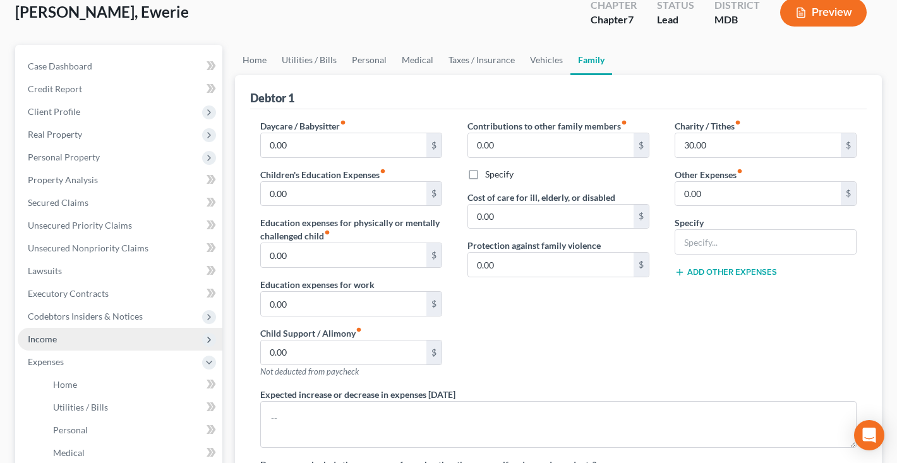
click at [101, 337] on span "Income" at bounding box center [120, 339] width 205 height 23
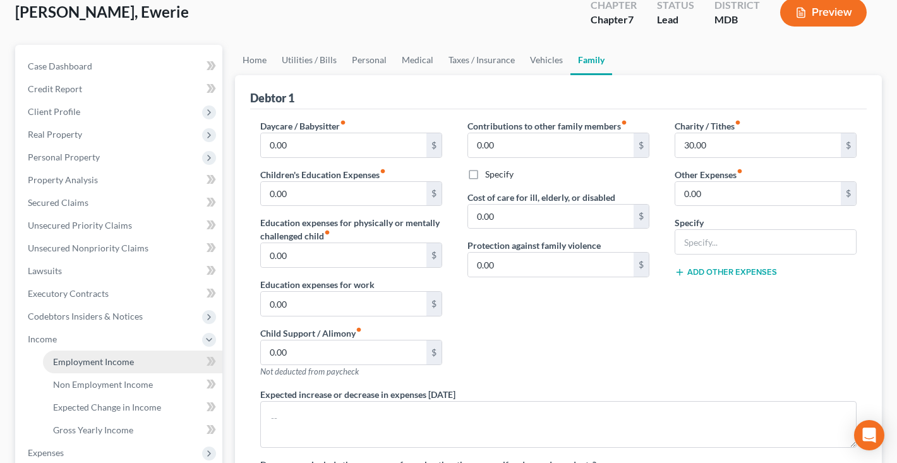
click at [99, 359] on span "Employment Income" at bounding box center [93, 361] width 81 height 11
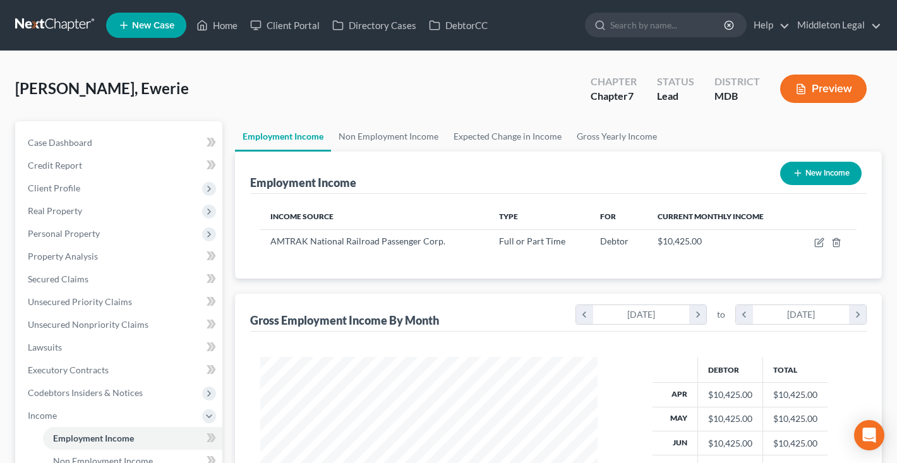
scroll to position [226, 363]
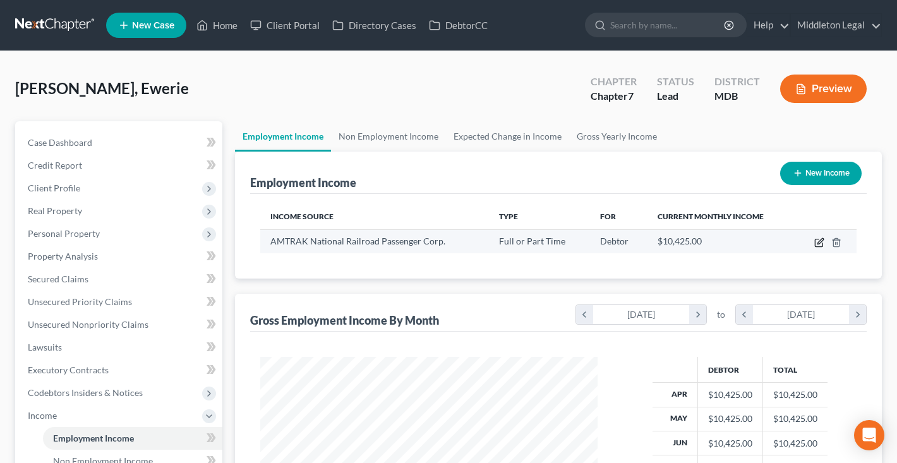
click at [819, 244] on icon "button" at bounding box center [819, 243] width 10 height 10
select select "0"
select select "8"
select select "0"
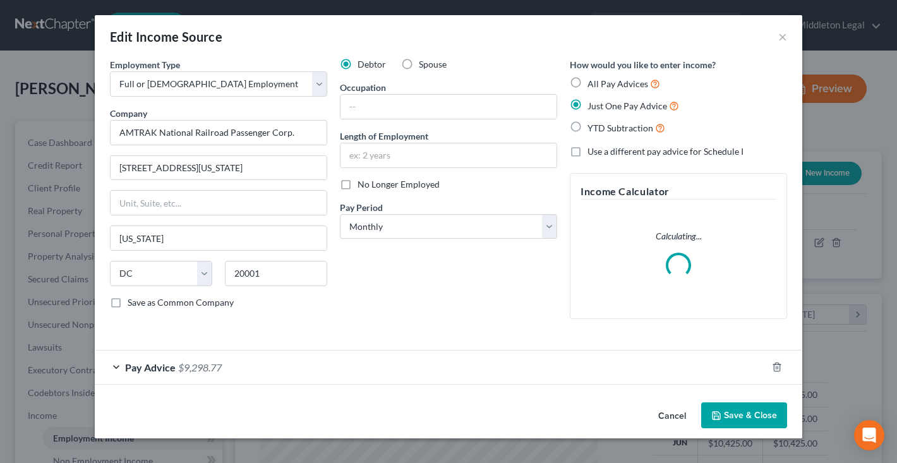
click at [209, 361] on span "$9,298.77" at bounding box center [200, 367] width 44 height 12
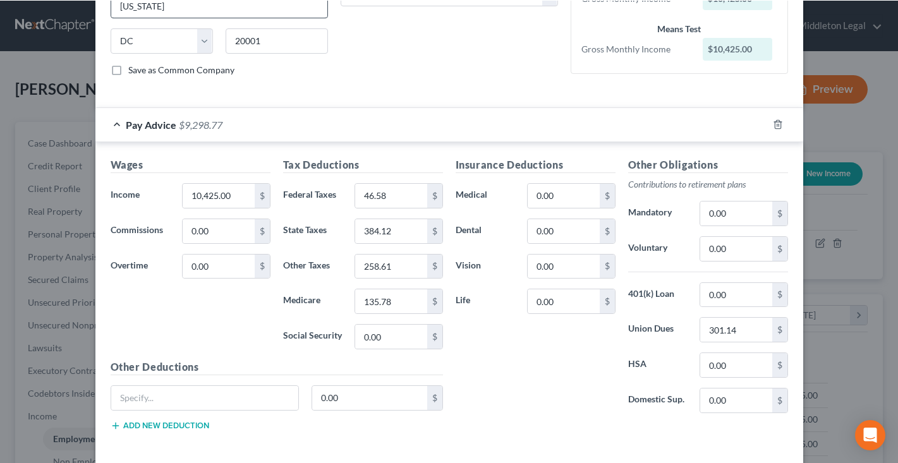
scroll to position [631502, 631366]
drag, startPoint x: 742, startPoint y: 330, endPoint x: 651, endPoint y: 325, distance: 90.5
click at [651, 327] on div "Union Dues 301.14 $" at bounding box center [708, 328] width 172 height 25
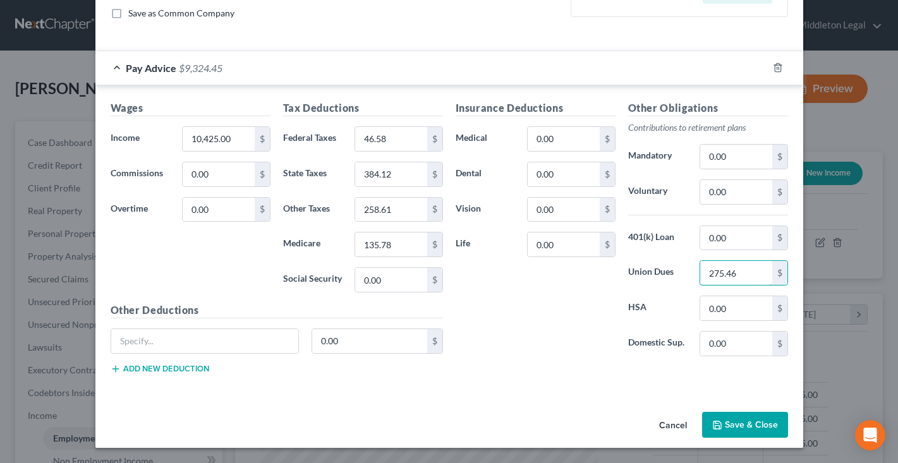
scroll to position [289, 0]
type input "285.16"
click at [761, 429] on button "Save & Close" at bounding box center [745, 425] width 86 height 27
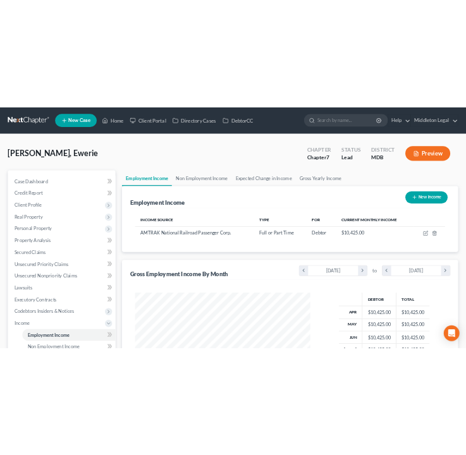
scroll to position [0, 0]
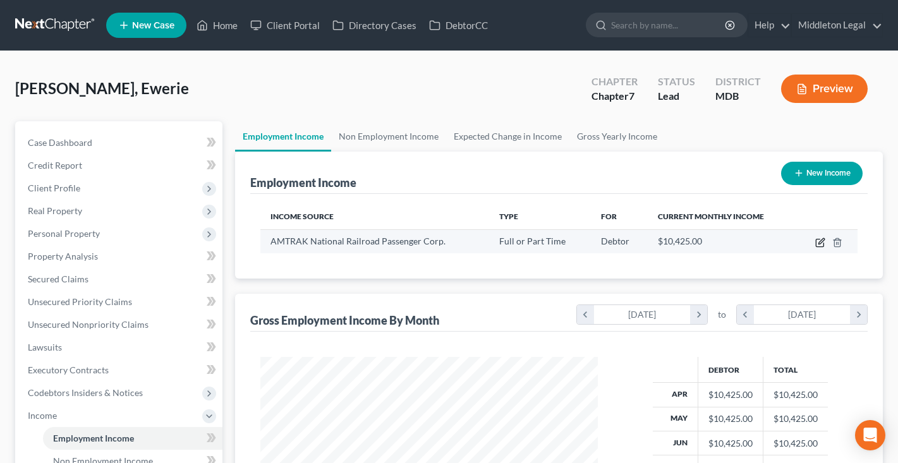
click at [819, 239] on icon "button" at bounding box center [820, 243] width 8 height 8
select select "0"
select select "8"
select select "0"
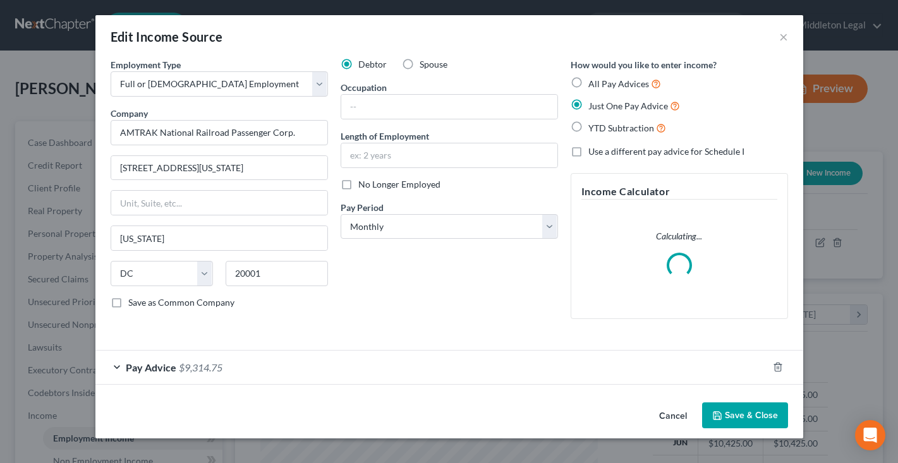
click at [359, 368] on div "Pay Advice $9,314.75" at bounding box center [431, 367] width 672 height 33
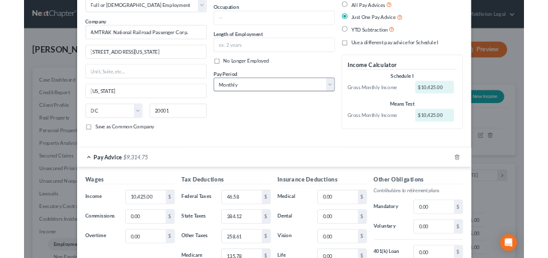
scroll to position [81, 0]
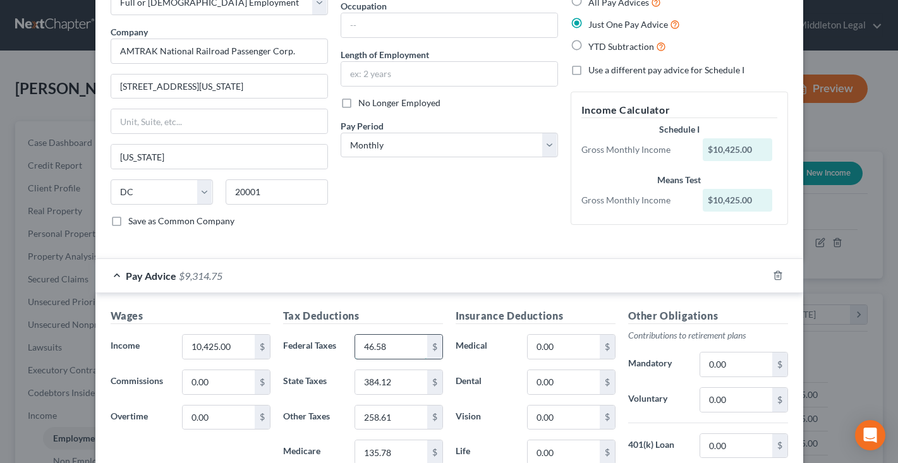
click at [394, 351] on input "46.58" at bounding box center [390, 347] width 71 height 24
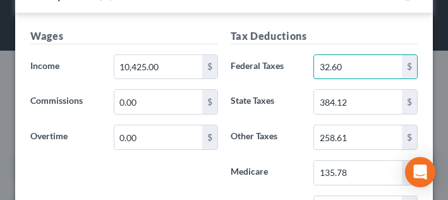
scroll to position [622, 0]
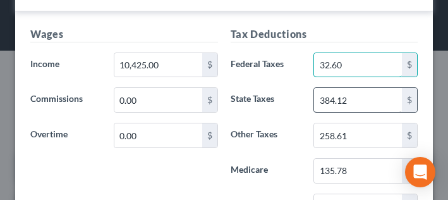
type input "32.60"
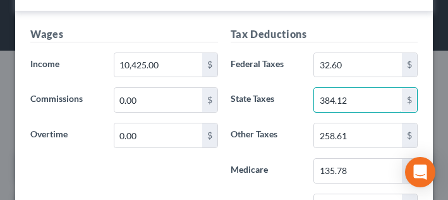
drag, startPoint x: 363, startPoint y: 100, endPoint x: 263, endPoint y: 98, distance: 99.8
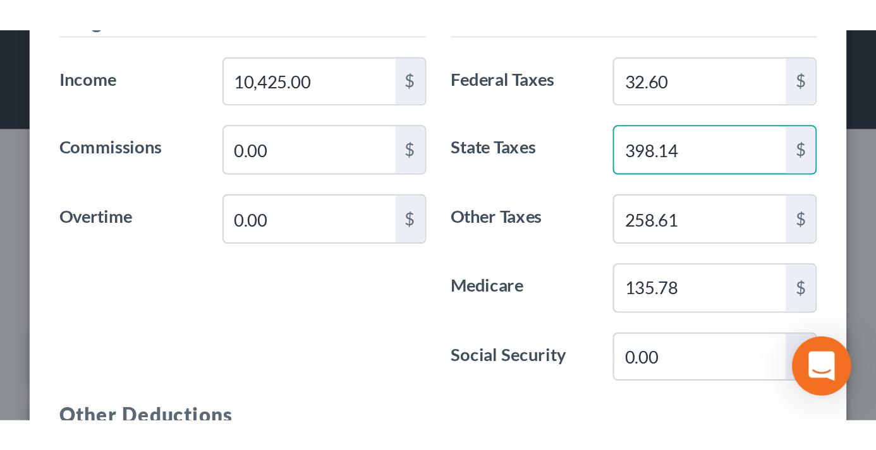
scroll to position [663, 0]
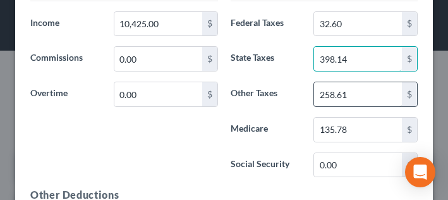
type input "398.14"
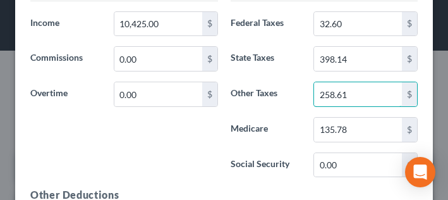
drag, startPoint x: 354, startPoint y: 99, endPoint x: 308, endPoint y: 97, distance: 46.2
click at [308, 97] on div "258.61 $" at bounding box center [365, 93] width 117 height 25
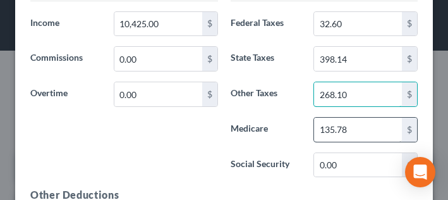
type input "268.10"
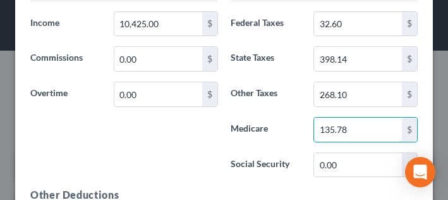
drag, startPoint x: 387, startPoint y: 130, endPoint x: 282, endPoint y: 129, distance: 105.5
click at [282, 129] on div "Medicare 135.78 $" at bounding box center [324, 129] width 200 height 25
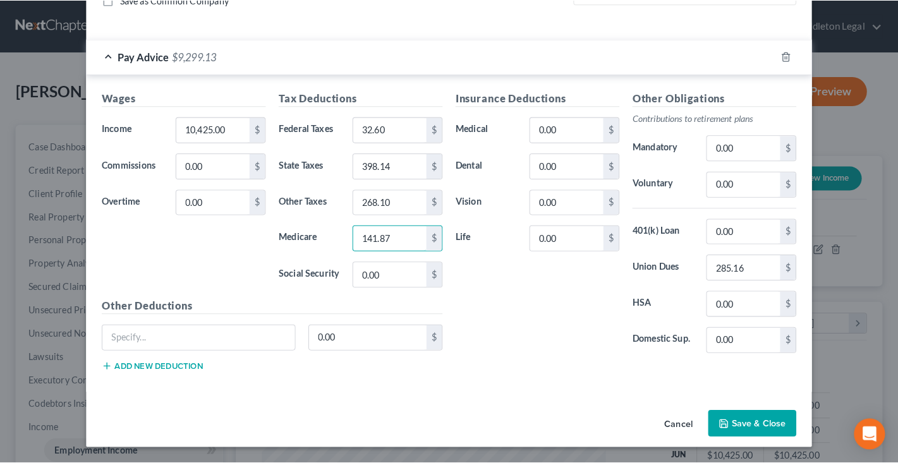
scroll to position [289, 0]
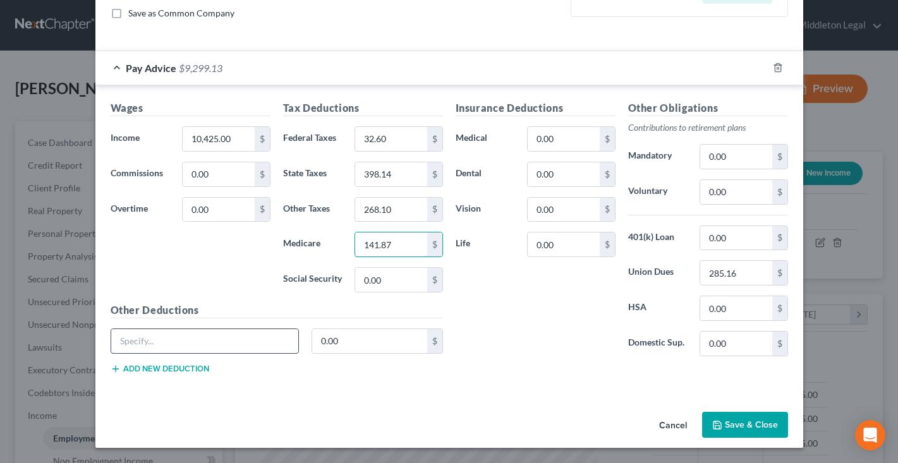
type input "141.87"
drag, startPoint x: 236, startPoint y: 339, endPoint x: 66, endPoint y: 334, distance: 170.0
click at [66, 334] on div "Edit Income Source × Employment Type * Select Full or Part Time Employment Self…" at bounding box center [449, 231] width 898 height 463
type input "Federal Railroad Rtmt Tier 1"
click at [144, 368] on button "Add new deduction" at bounding box center [160, 369] width 99 height 10
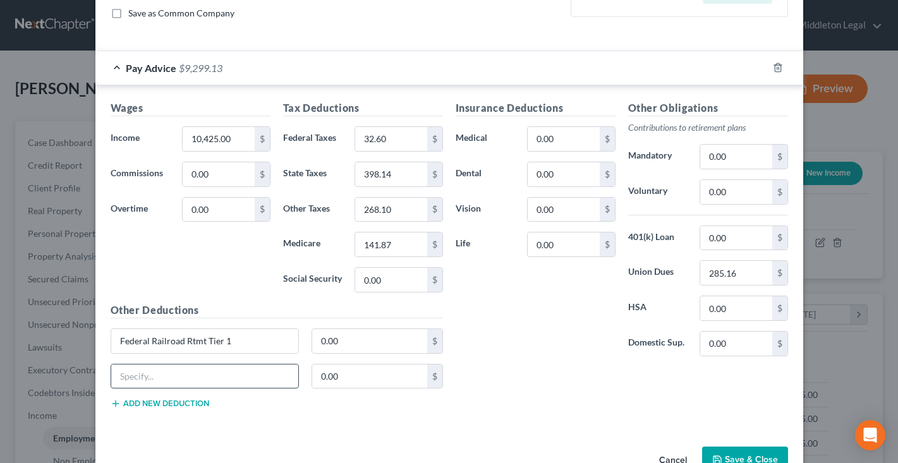
paste input "Federal Railroad Rtmt Tier 1"
type input "Federal Railroad Rtmt Tier 2"
click at [351, 347] on input "0.00" at bounding box center [369, 341] width 115 height 24
type input "606.63"
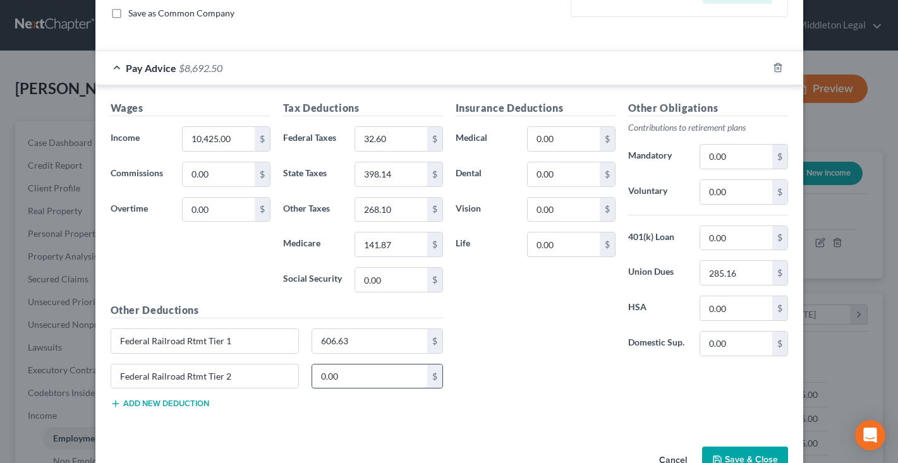
click at [356, 372] on input "0.00" at bounding box center [369, 377] width 115 height 24
type input "479.43"
click at [736, 452] on button "Save & Close" at bounding box center [745, 460] width 86 height 27
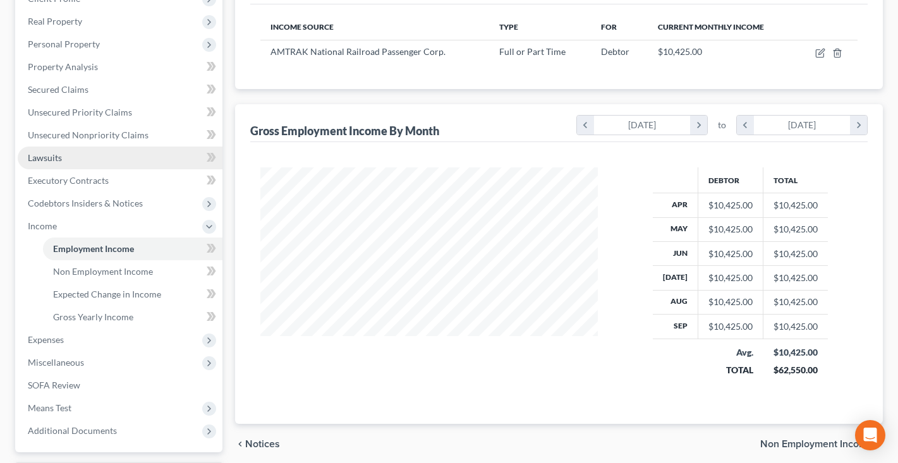
scroll to position [215, 0]
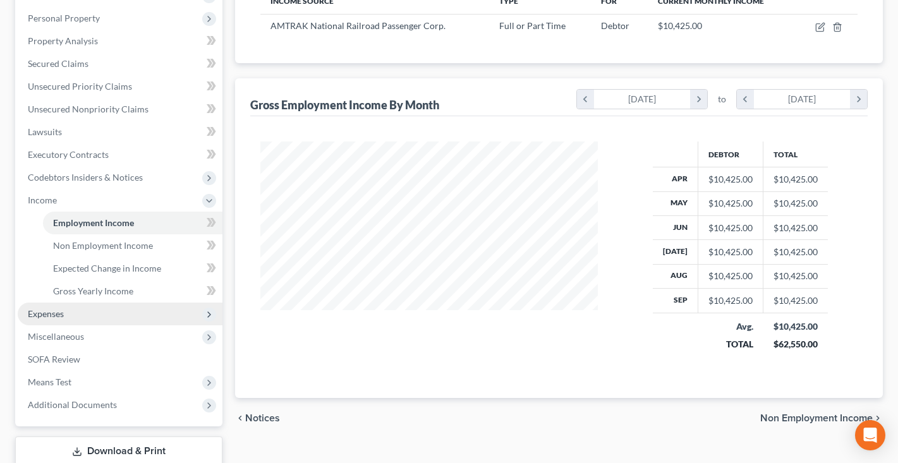
click at [74, 316] on span "Expenses" at bounding box center [120, 314] width 205 height 23
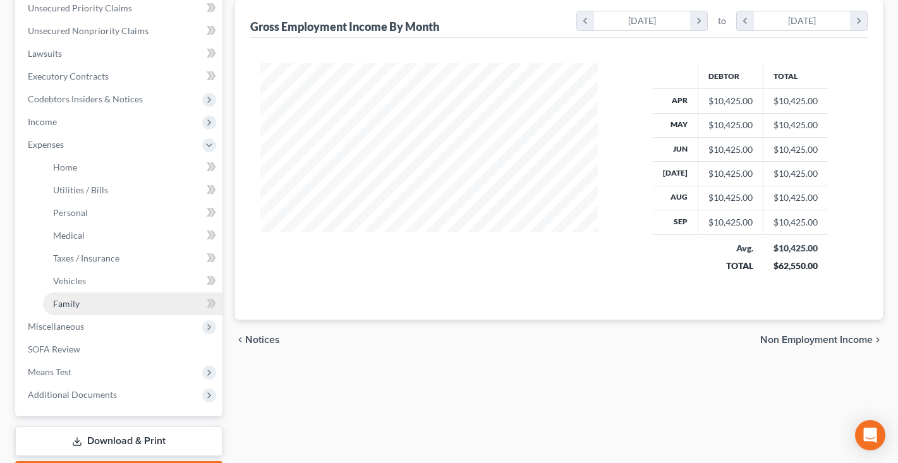
click at [73, 314] on link "Family" at bounding box center [132, 303] width 179 height 23
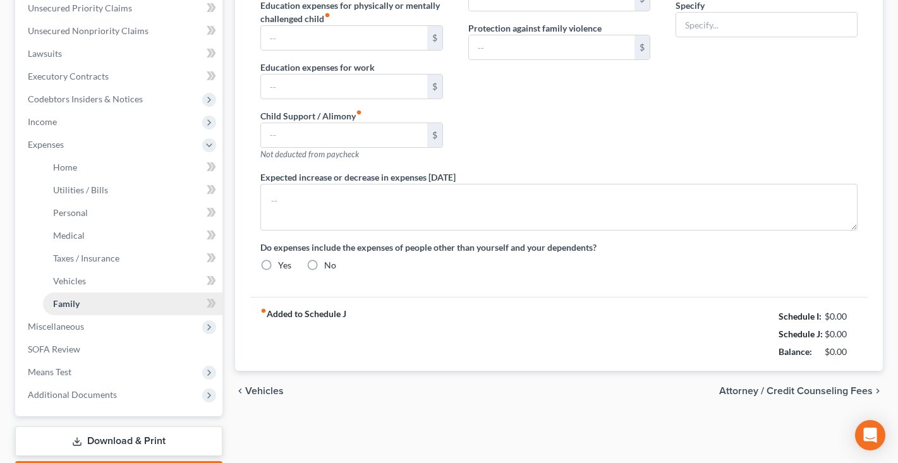
type input "0.00"
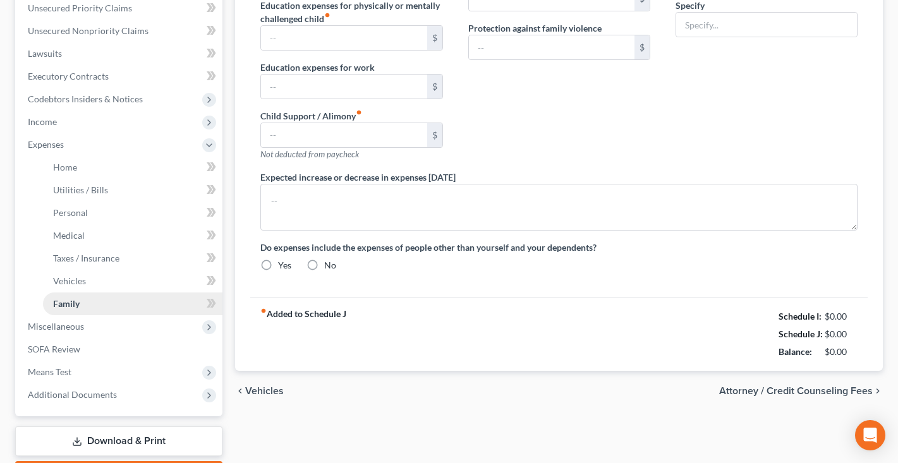
type input "0.00"
type input "30.00"
type input "0.00"
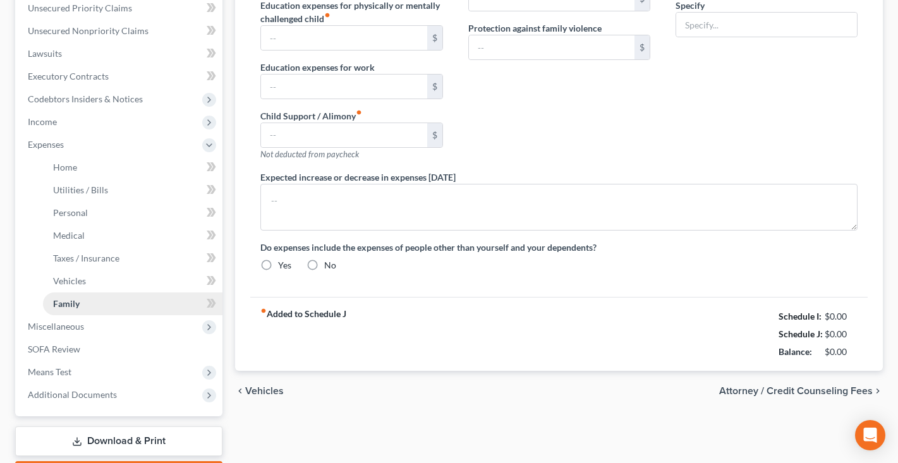
radio input "true"
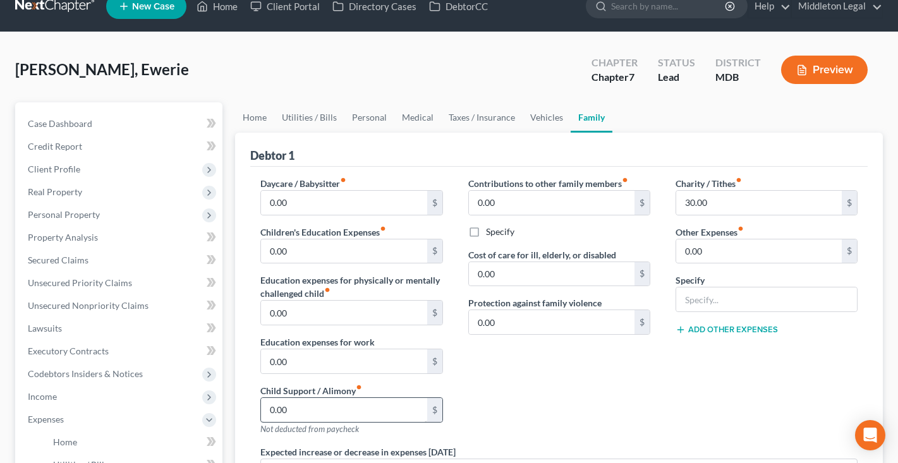
scroll to position [25, 0]
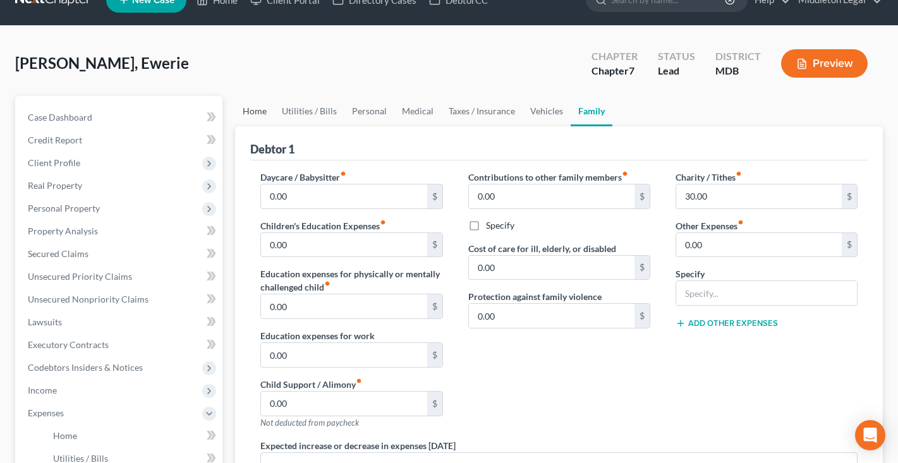
click at [260, 116] on link "Home" at bounding box center [254, 111] width 39 height 30
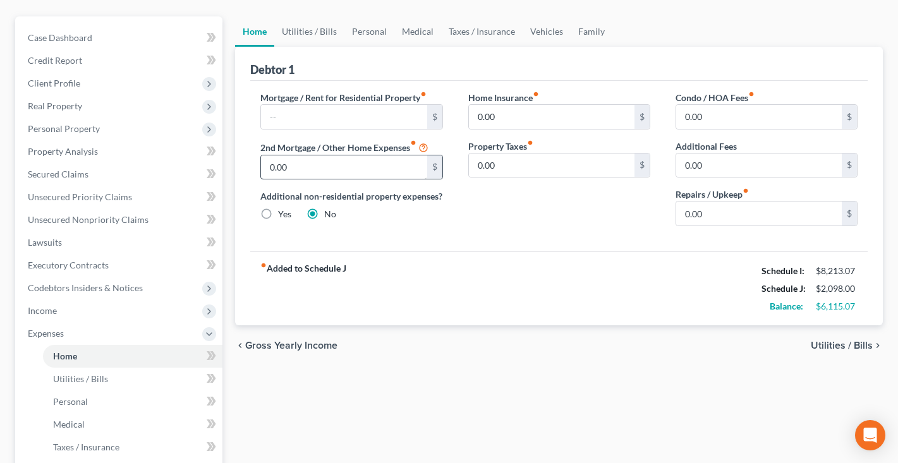
scroll to position [106, 0]
click at [330, 33] on link "Utilities / Bills" at bounding box center [309, 30] width 70 height 30
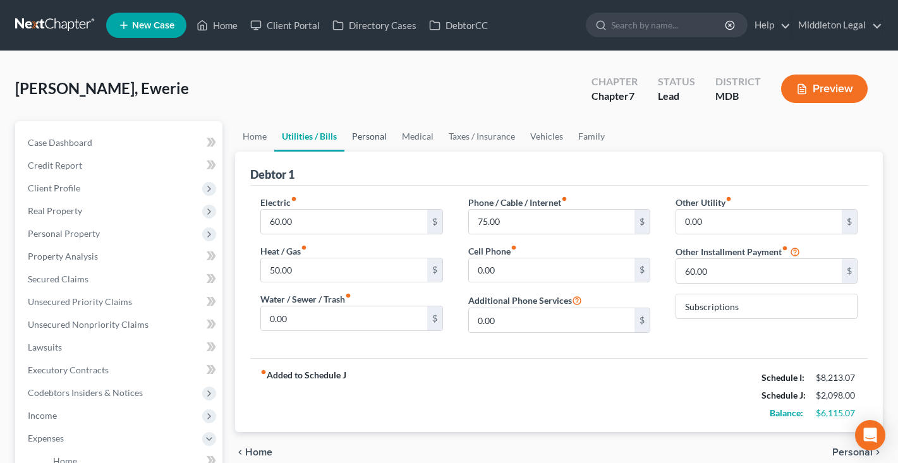
click at [369, 131] on link "Personal" at bounding box center [369, 136] width 50 height 30
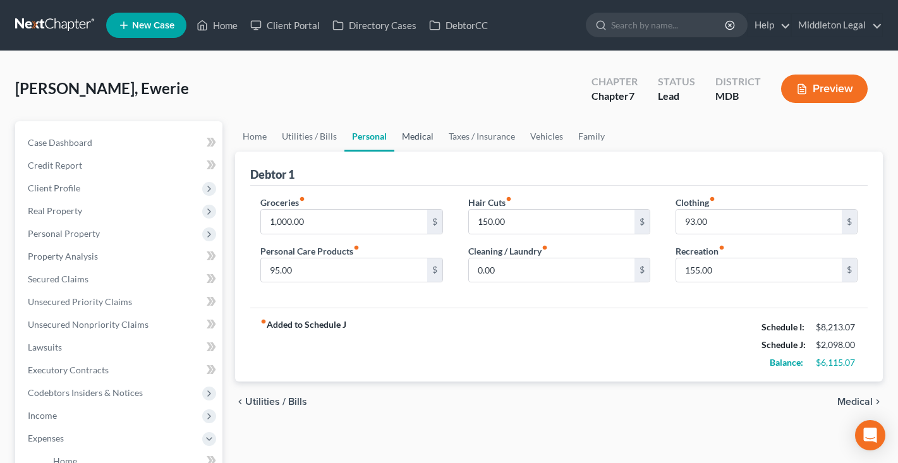
click at [419, 142] on link "Medical" at bounding box center [417, 136] width 47 height 30
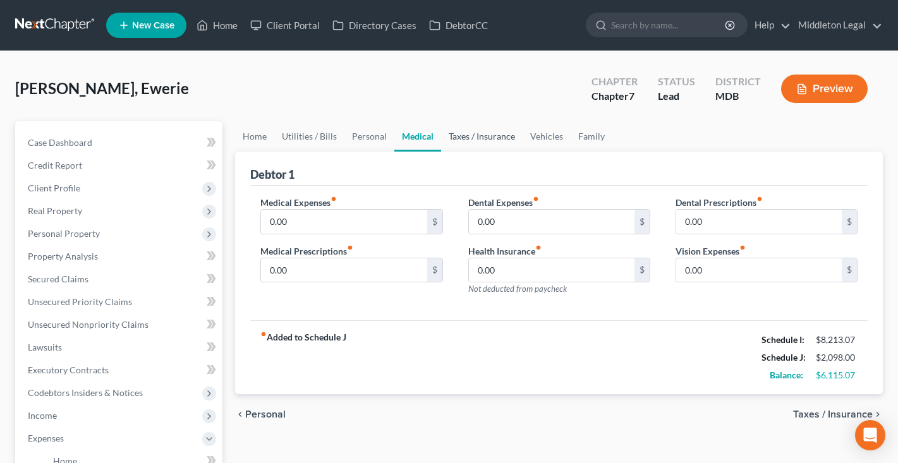
click at [467, 145] on link "Taxes / Insurance" at bounding box center [481, 136] width 81 height 30
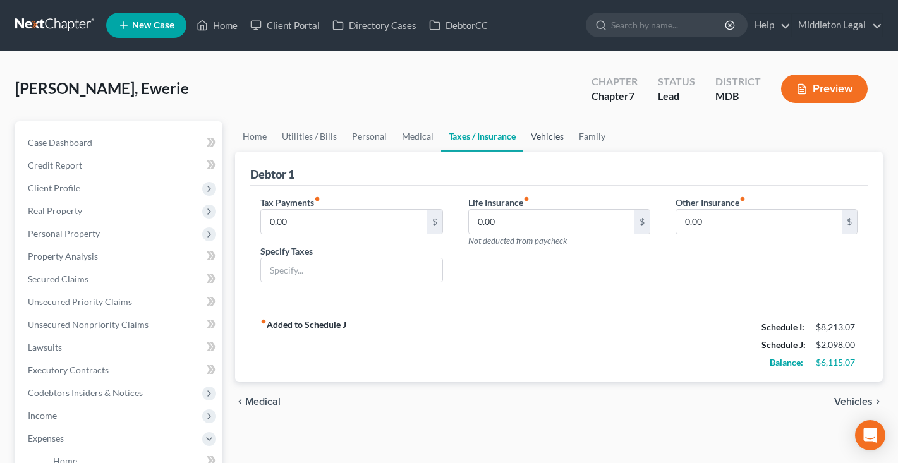
click at [538, 136] on link "Vehicles" at bounding box center [547, 136] width 48 height 30
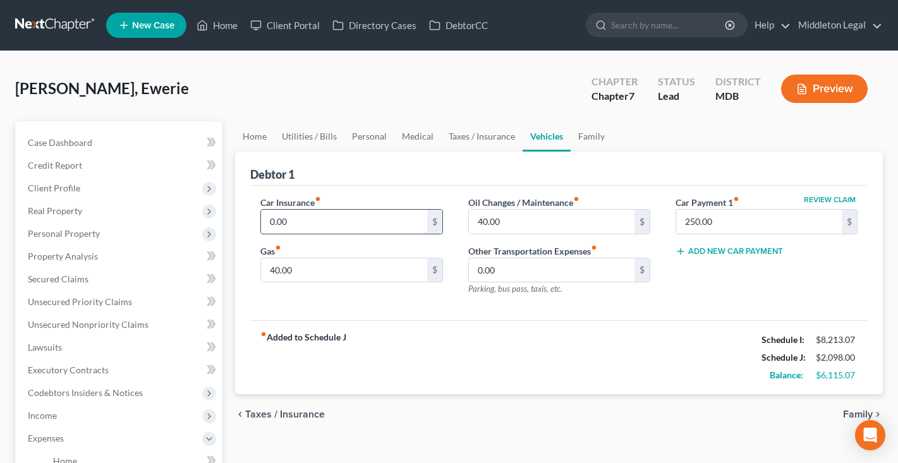
drag, startPoint x: 293, startPoint y: 227, endPoint x: 264, endPoint y: 224, distance: 29.3
click at [264, 224] on input "0.00" at bounding box center [344, 222] width 166 height 24
type input "300"
click at [360, 135] on link "Personal" at bounding box center [369, 136] width 50 height 30
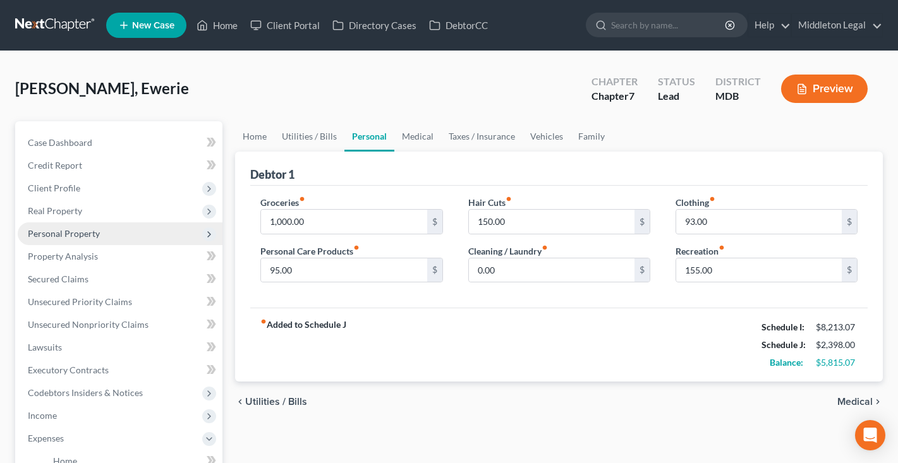
click at [79, 231] on span "Personal Property" at bounding box center [64, 233] width 72 height 11
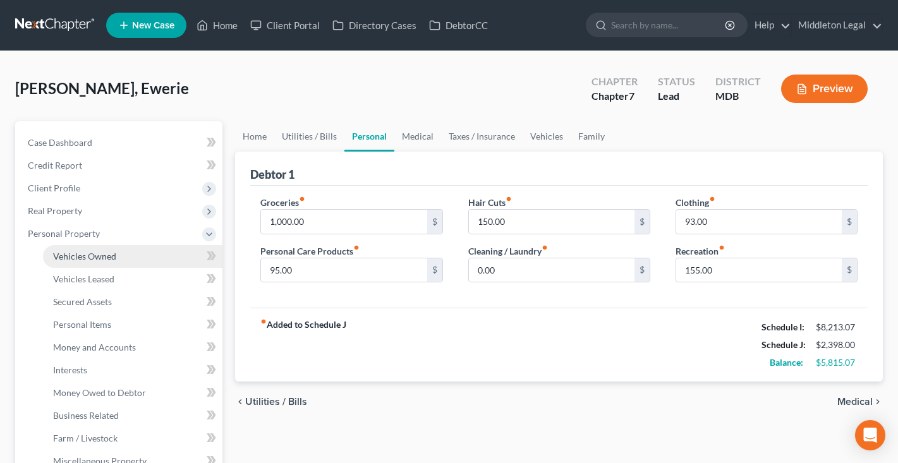
click at [78, 259] on span "Vehicles Owned" at bounding box center [84, 256] width 63 height 11
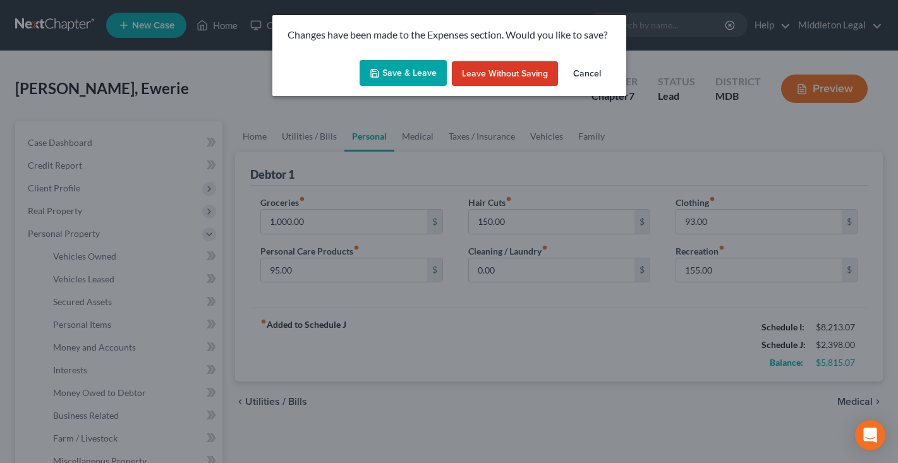
click at [413, 76] on button "Save & Leave" at bounding box center [402, 73] width 87 height 27
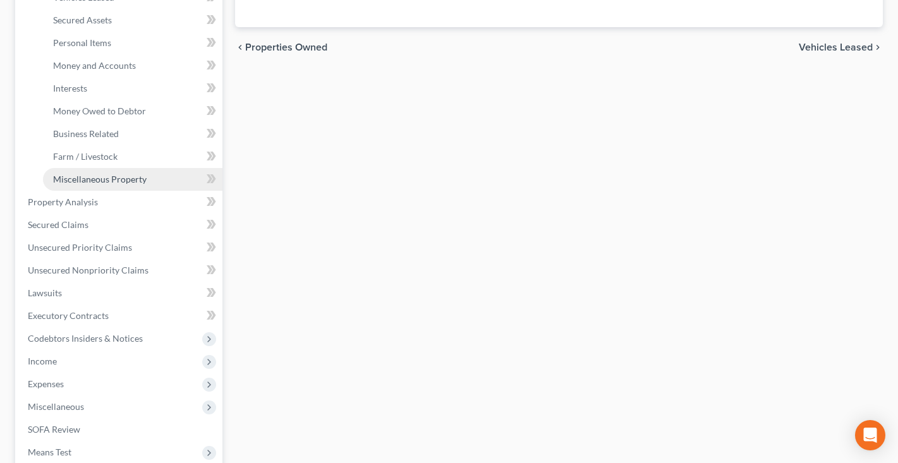
scroll to position [295, 0]
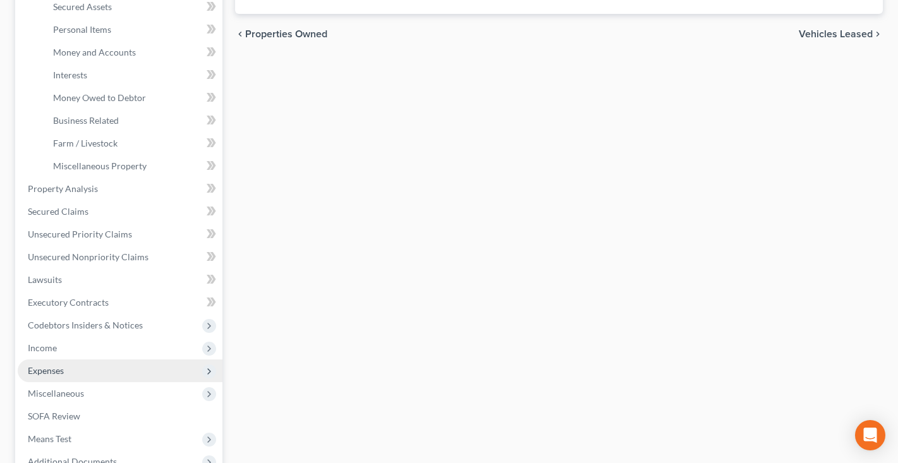
click at [39, 372] on span "Expenses" at bounding box center [46, 370] width 36 height 11
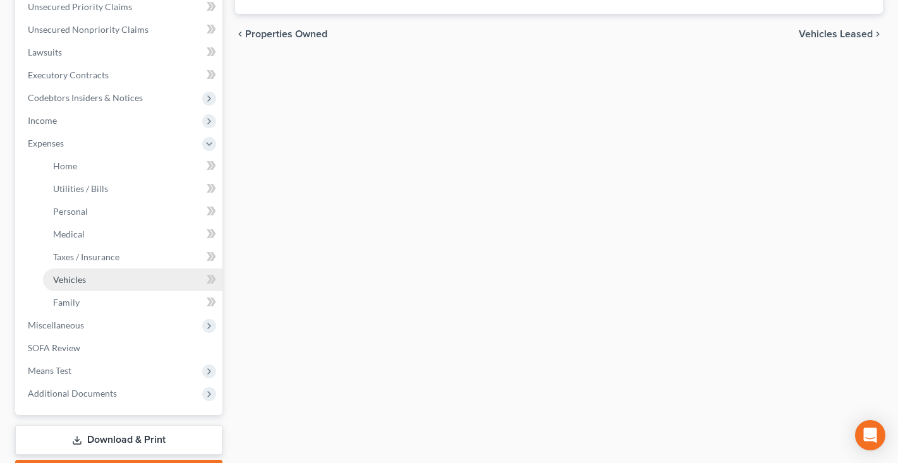
click at [93, 280] on link "Vehicles" at bounding box center [132, 279] width 179 height 23
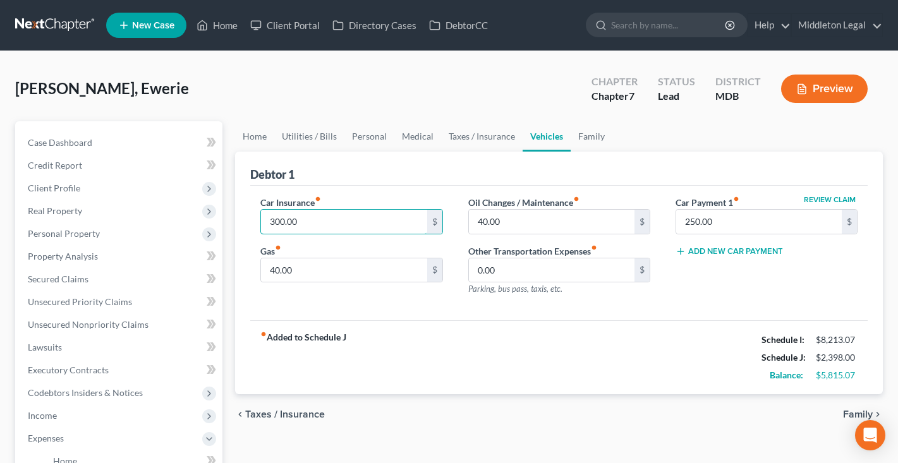
drag, startPoint x: 307, startPoint y: 222, endPoint x: 248, endPoint y: 219, distance: 59.5
click at [248, 219] on div "Car Insurance fiber_manual_record 300.00 $ Gas fiber_manual_record 40.00 $" at bounding box center [351, 251] width 207 height 110
type input "100"
click at [587, 140] on link "Family" at bounding box center [591, 136] width 42 height 30
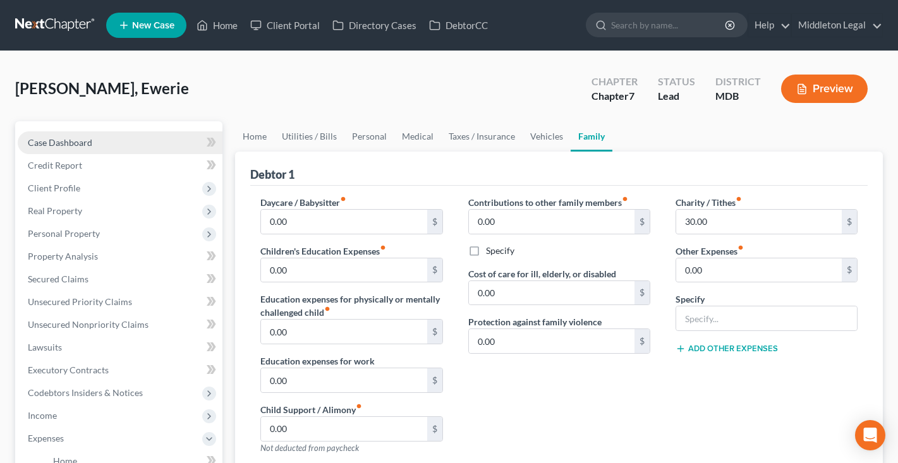
click at [101, 136] on link "Case Dashboard" at bounding box center [120, 142] width 205 height 23
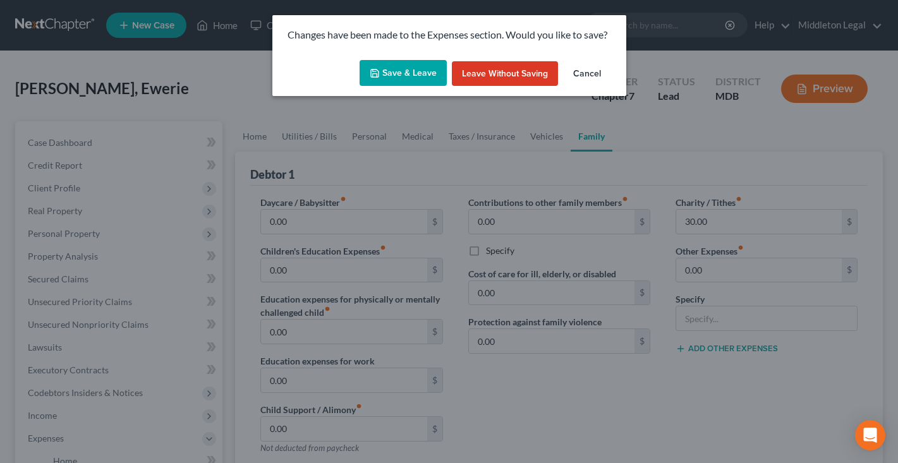
click at [426, 71] on button "Save & Leave" at bounding box center [402, 73] width 87 height 27
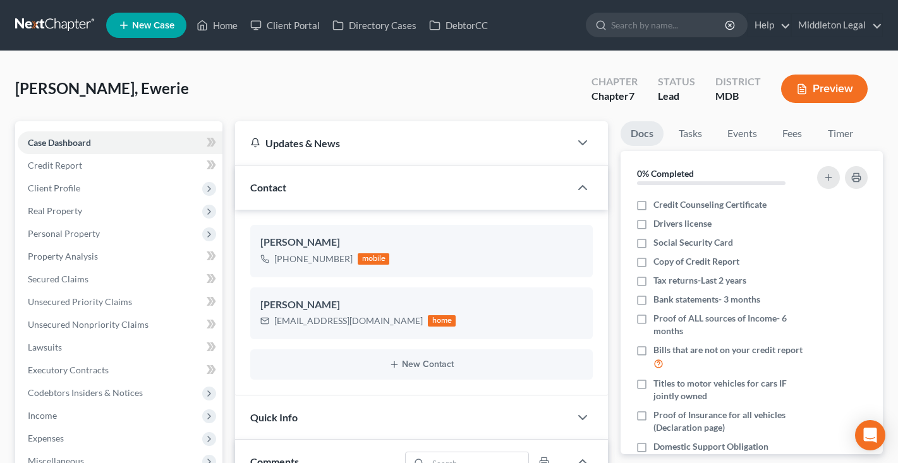
click at [73, 28] on link at bounding box center [55, 25] width 81 height 23
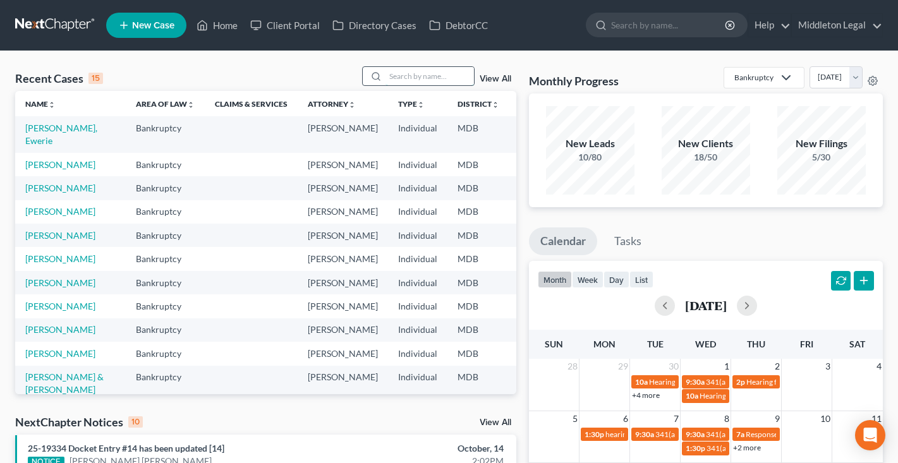
click at [457, 75] on input "search" at bounding box center [429, 76] width 88 height 18
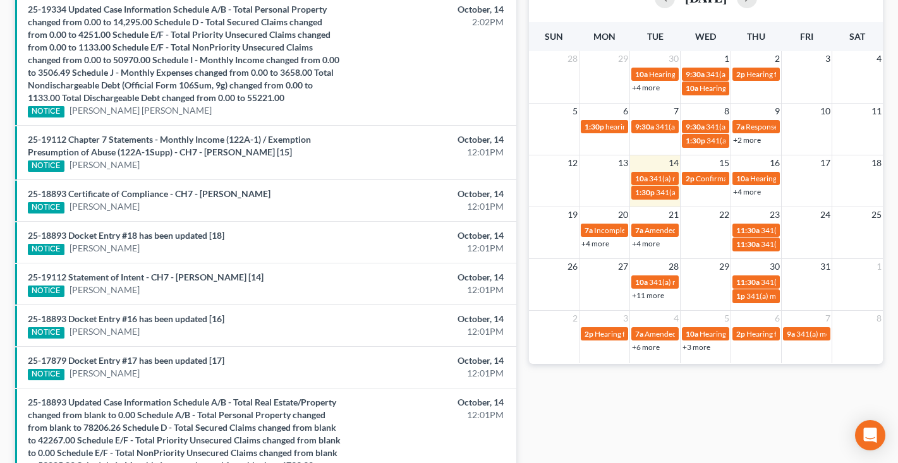
scroll to position [309, 0]
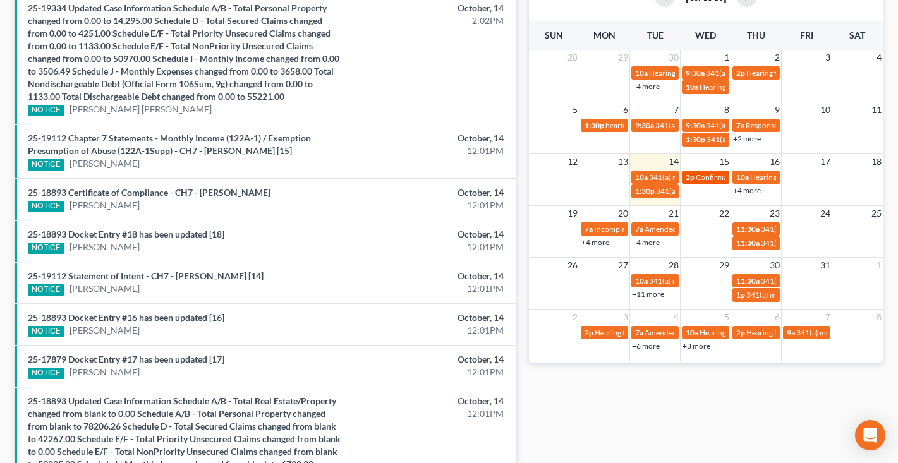
click at [712, 176] on span "Confirmation hearing for [PERSON_NAME]" at bounding box center [767, 176] width 143 height 9
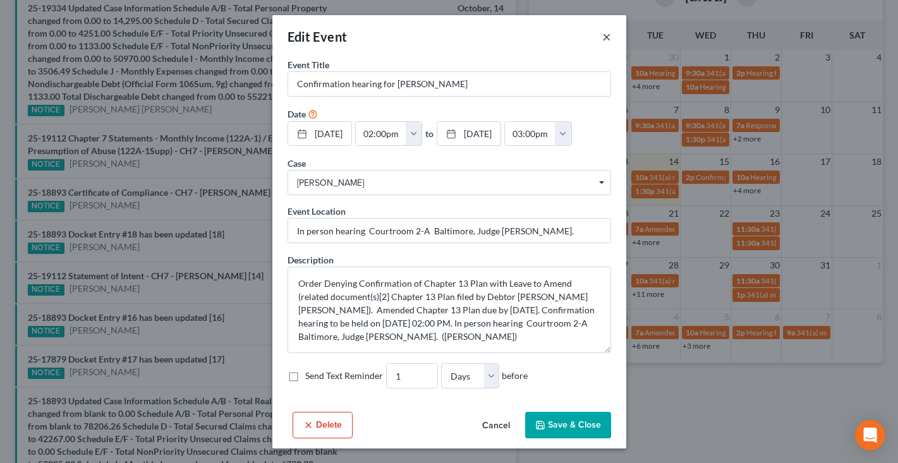
click at [604, 43] on button "×" at bounding box center [606, 36] width 9 height 15
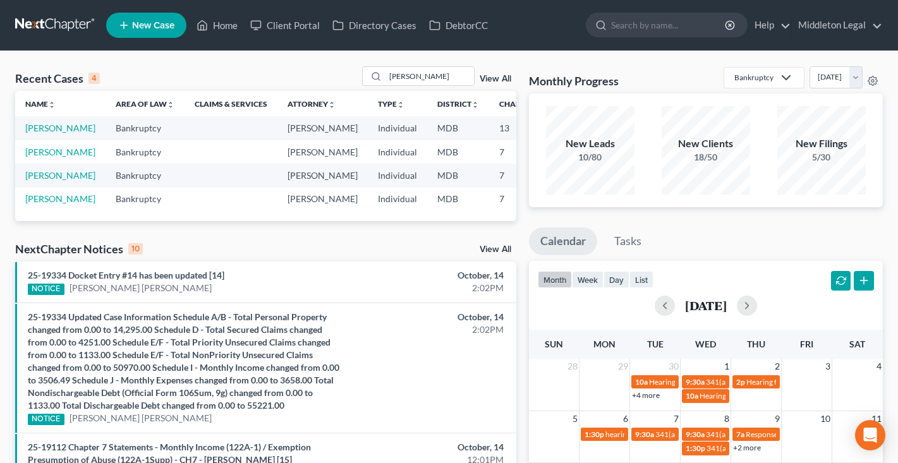
scroll to position [0, 0]
click at [451, 74] on input "[PERSON_NAME]" at bounding box center [429, 76] width 88 height 18
type input "r"
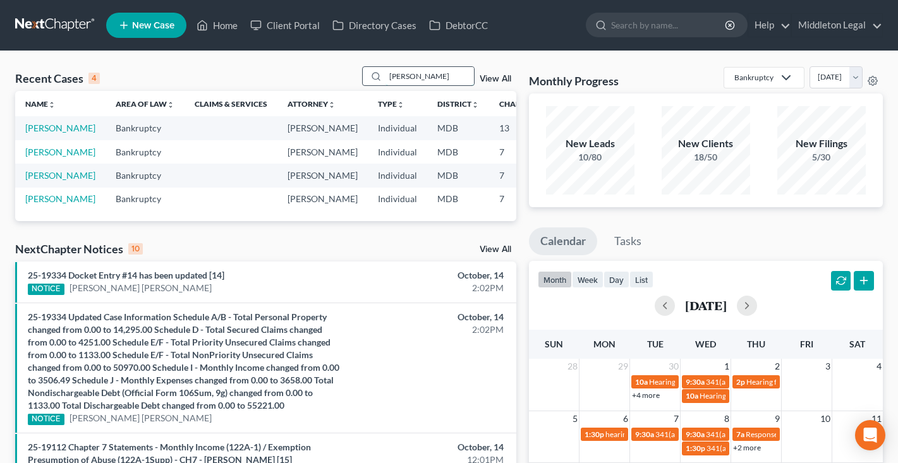
type input "[PERSON_NAME]"
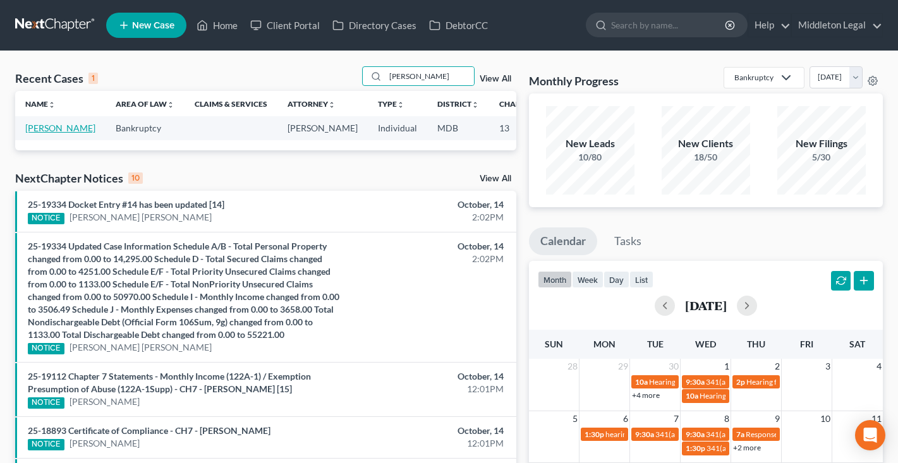
click at [38, 133] on link "[PERSON_NAME]" at bounding box center [60, 128] width 70 height 11
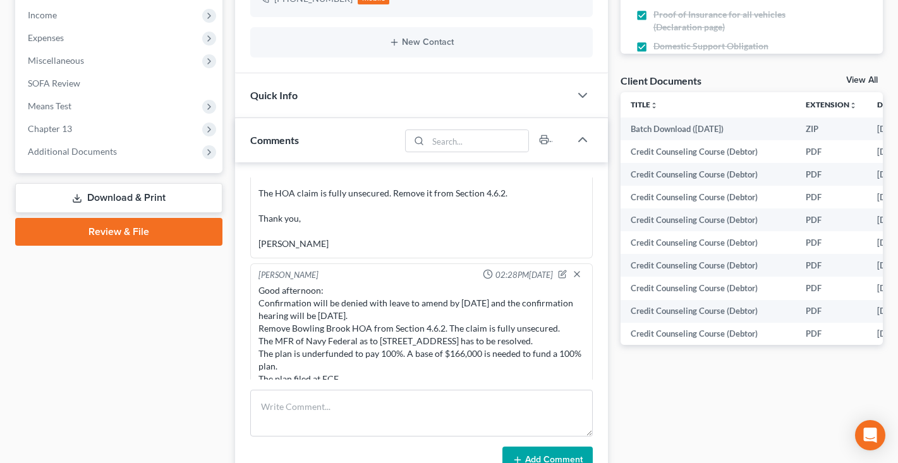
scroll to position [416, 0]
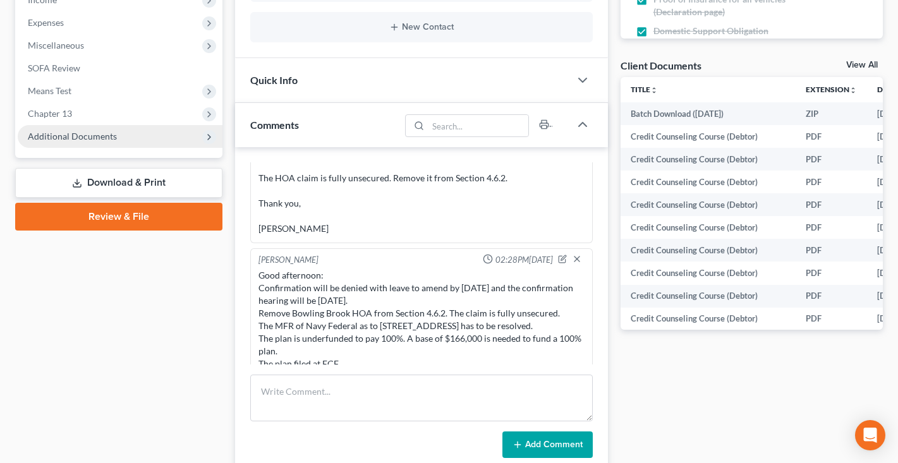
click at [116, 141] on span "Additional Documents" at bounding box center [120, 136] width 205 height 23
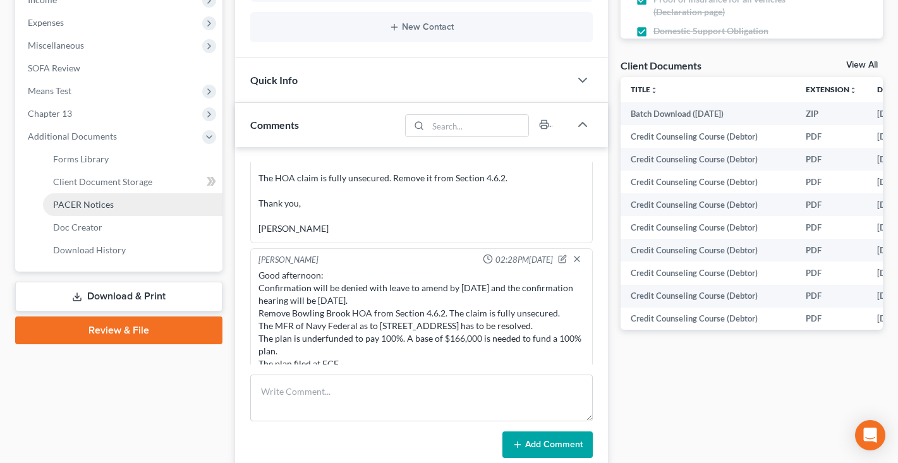
click at [99, 208] on span "PACER Notices" at bounding box center [83, 204] width 61 height 11
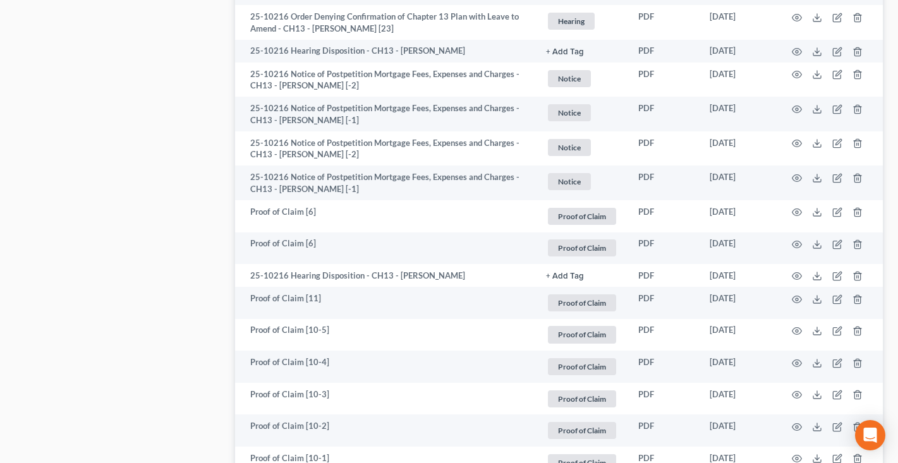
scroll to position [2417, 0]
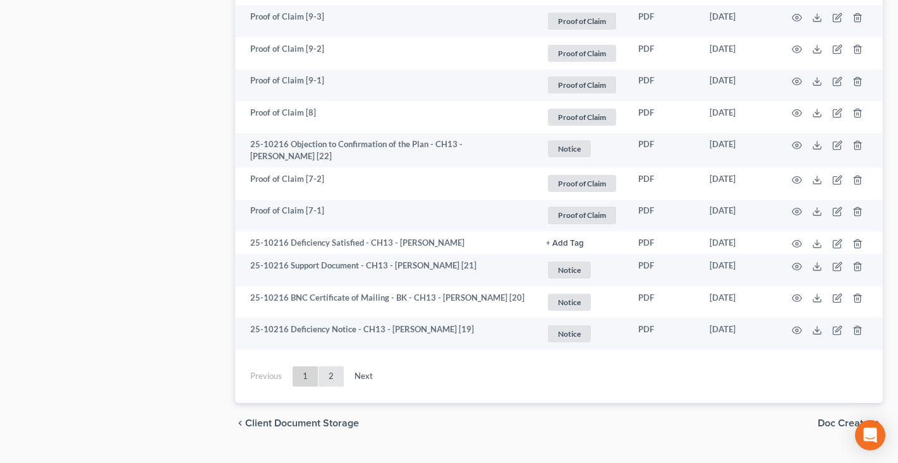
click at [332, 366] on link "2" at bounding box center [330, 376] width 25 height 20
click at [333, 366] on link "2" at bounding box center [330, 376] width 25 height 20
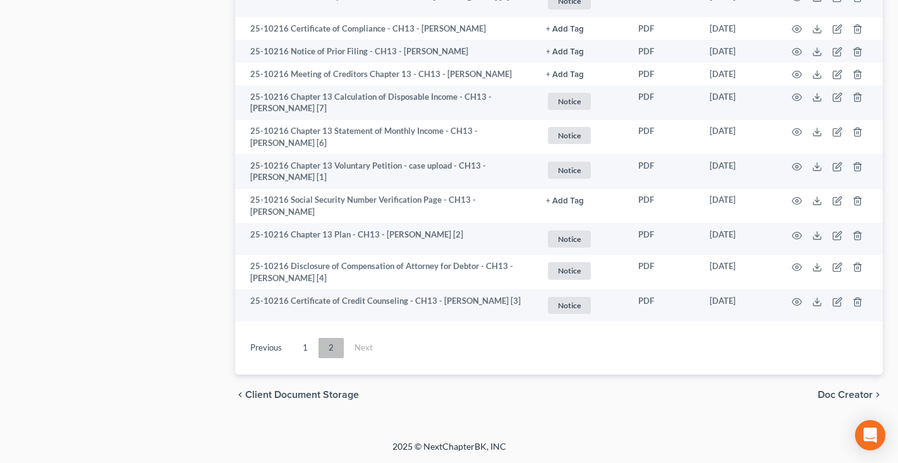
scroll to position [2047, 0]
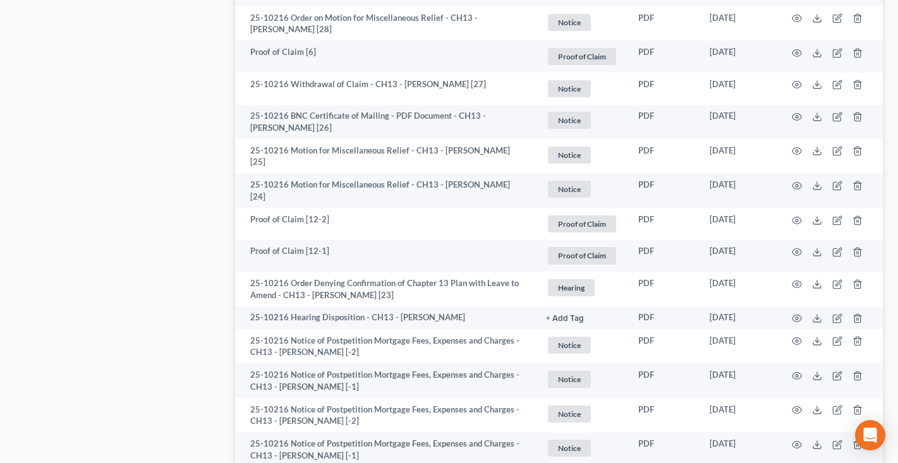
scroll to position [2422, 0]
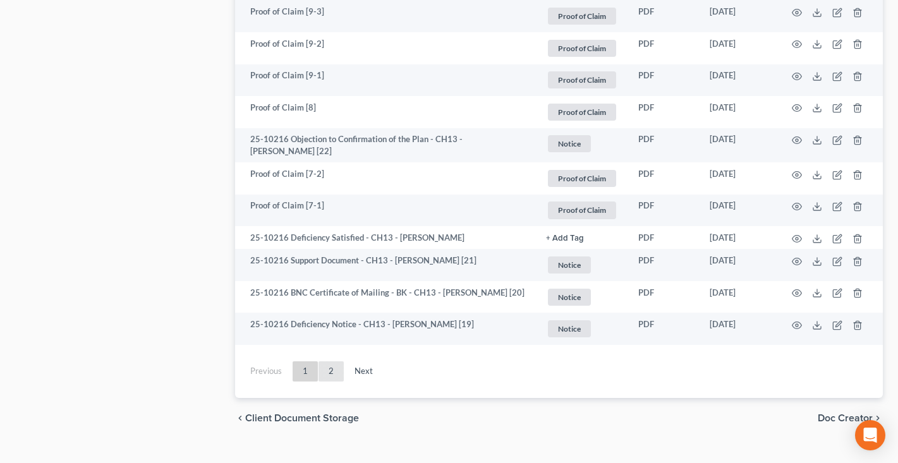
click at [323, 361] on link "2" at bounding box center [330, 371] width 25 height 20
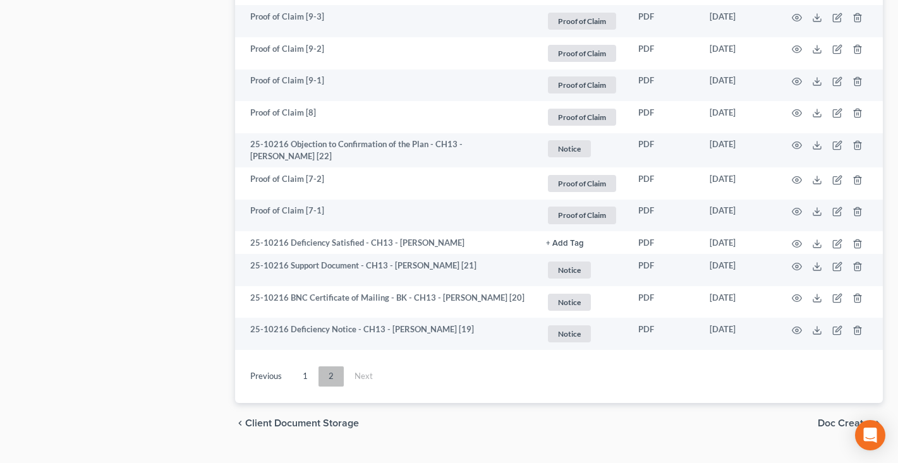
click at [327, 366] on link "2" at bounding box center [330, 376] width 25 height 20
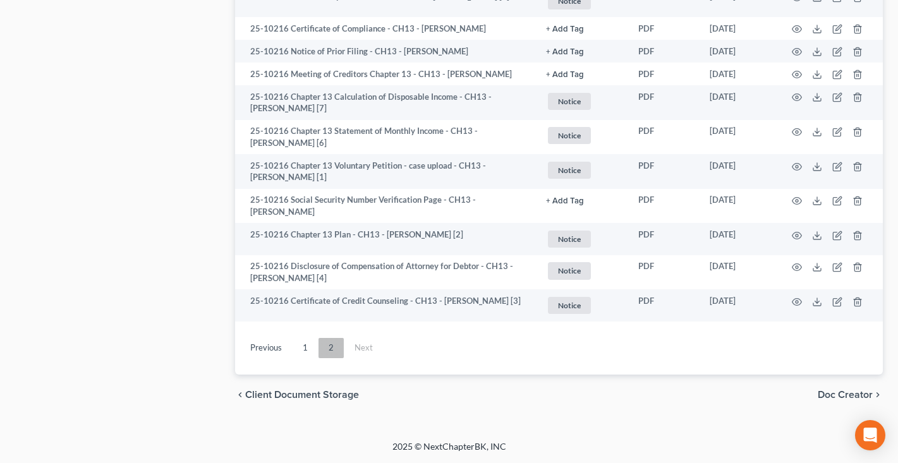
scroll to position [1351, 0]
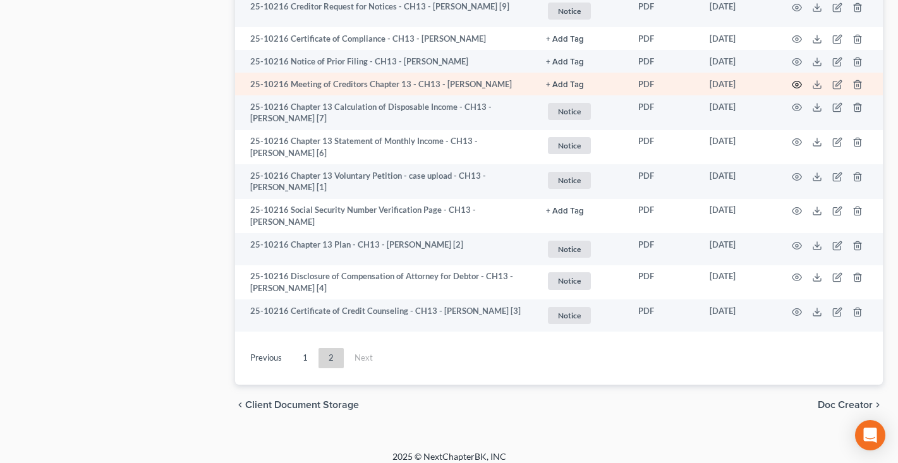
click at [797, 90] on icon "button" at bounding box center [797, 85] width 10 height 10
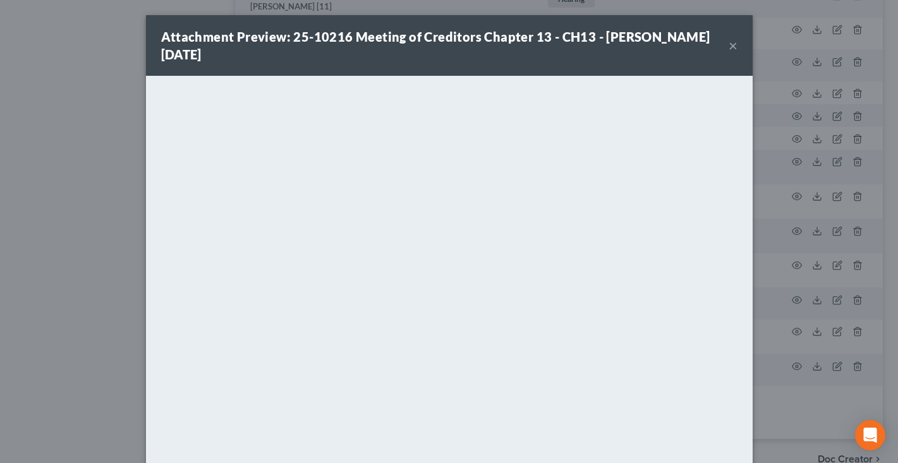
click at [733, 49] on button "×" at bounding box center [732, 45] width 9 height 15
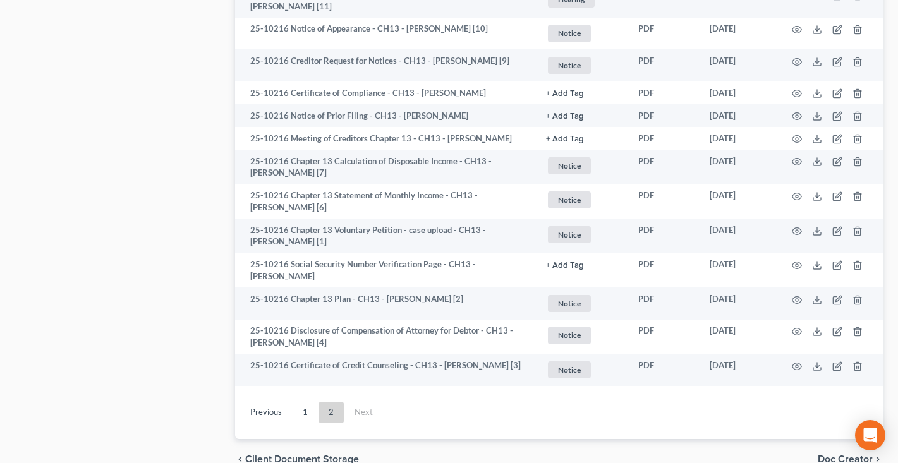
click at [732, 46] on div at bounding box center [449, 231] width 898 height 463
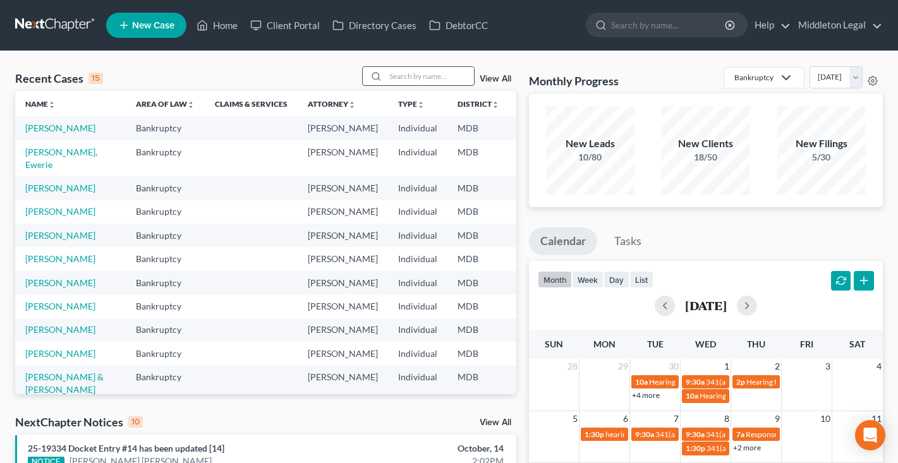
click at [449, 77] on input "search" at bounding box center [429, 76] width 88 height 18
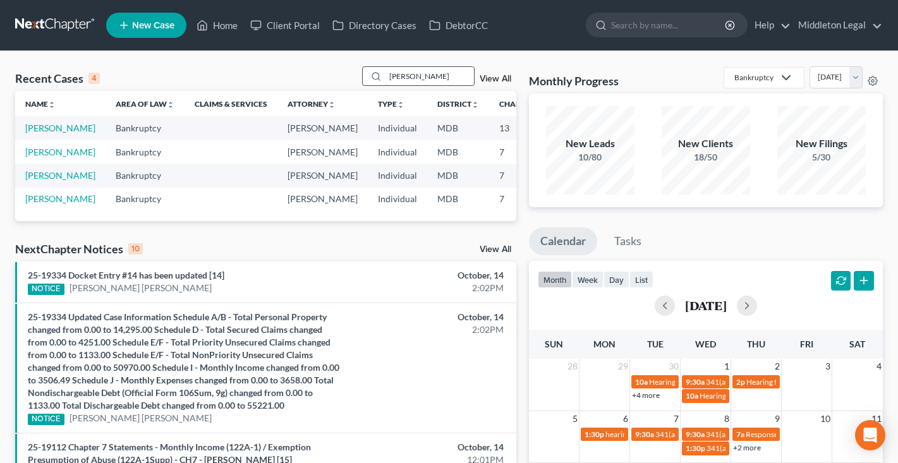
click at [445, 75] on input "[PERSON_NAME]" at bounding box center [429, 76] width 88 height 18
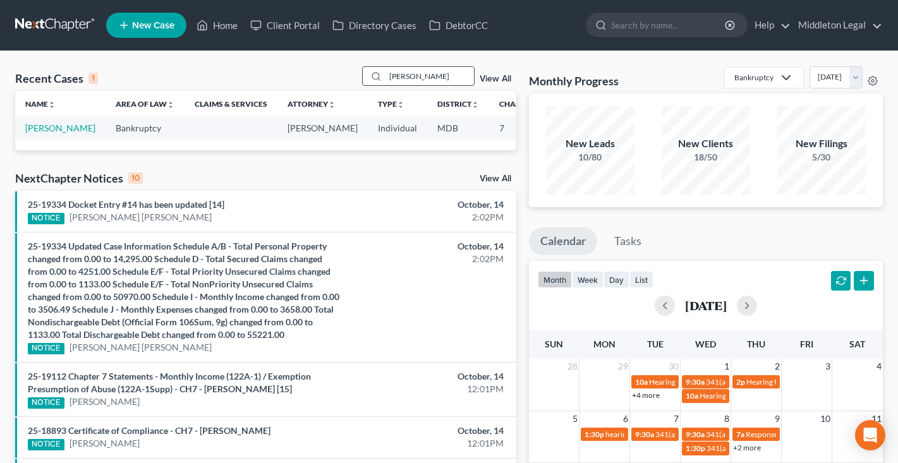
type input "[PERSON_NAME]"
drag, startPoint x: 445, startPoint y: 75, endPoint x: 40, endPoint y: 139, distance: 410.0
click at [40, 133] on link "[PERSON_NAME]" at bounding box center [60, 128] width 70 height 11
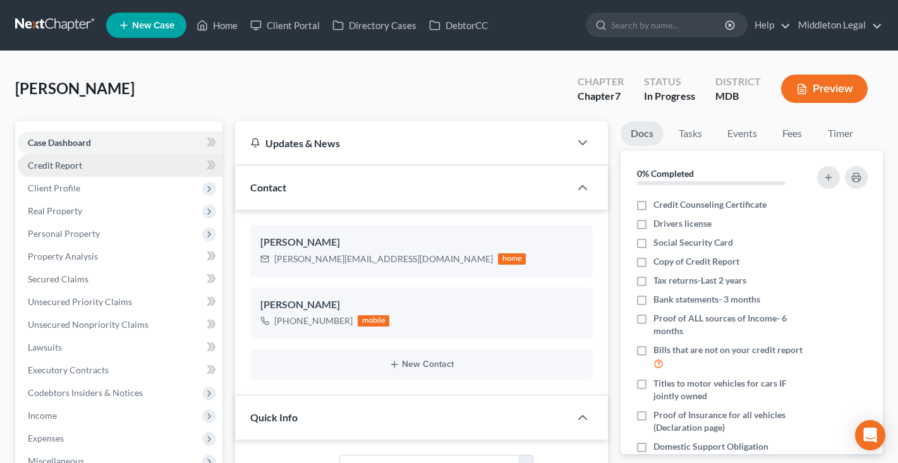
click at [97, 164] on link "Credit Report" at bounding box center [120, 165] width 205 height 23
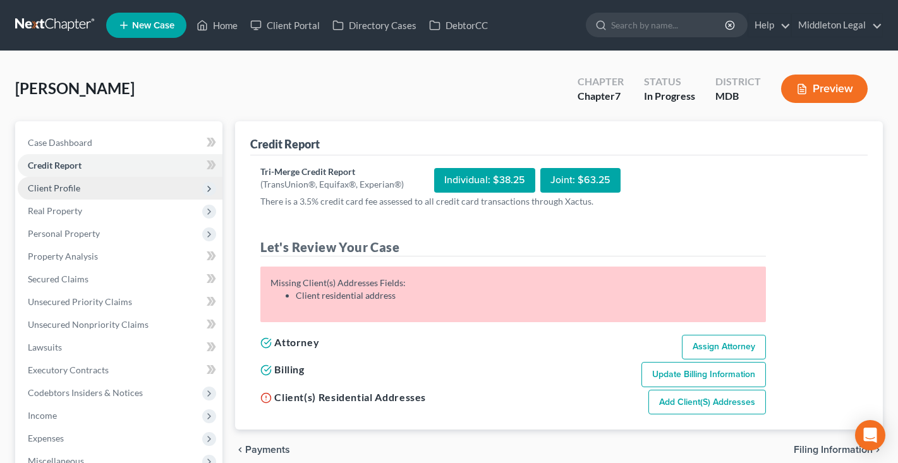
click at [87, 188] on span "Client Profile" at bounding box center [120, 188] width 205 height 23
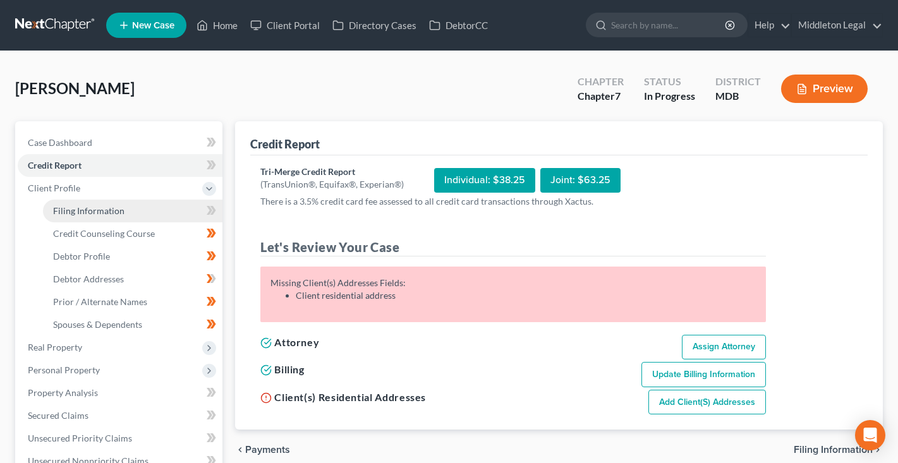
click at [86, 215] on span "Filing Information" at bounding box center [88, 210] width 71 height 11
select select "1"
select select "0"
select select "38"
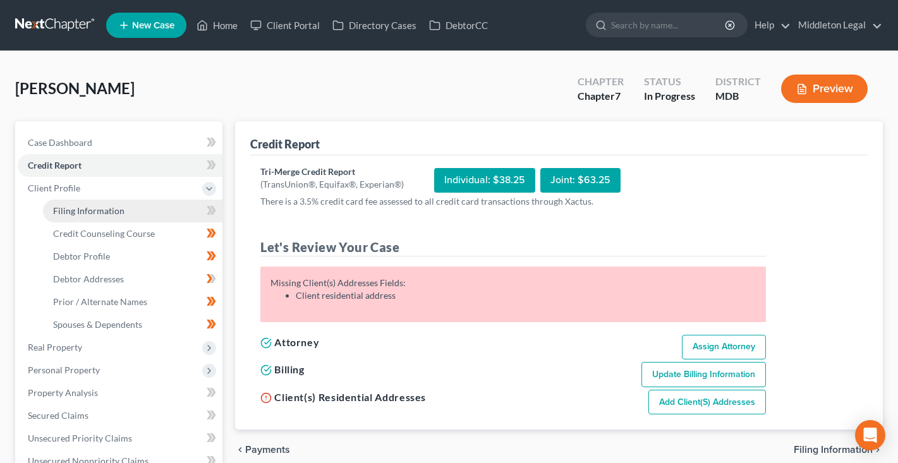
select select "0"
select select "21"
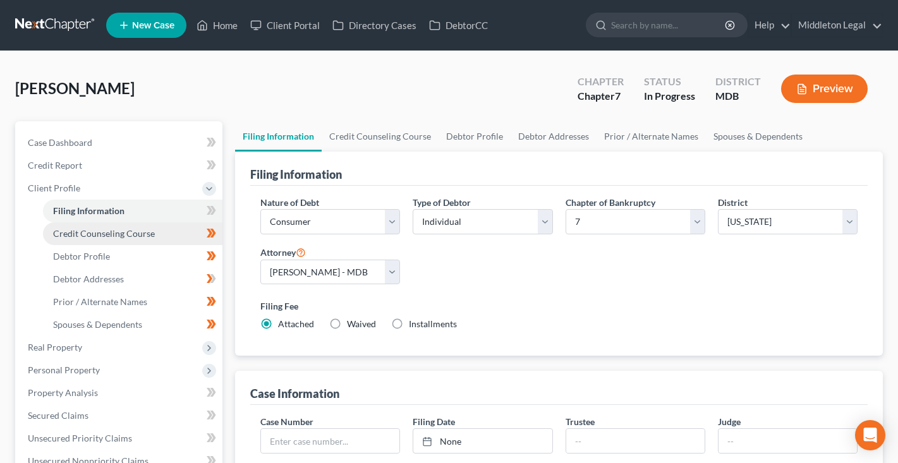
click at [86, 236] on span "Credit Counseling Course" at bounding box center [104, 233] width 102 height 11
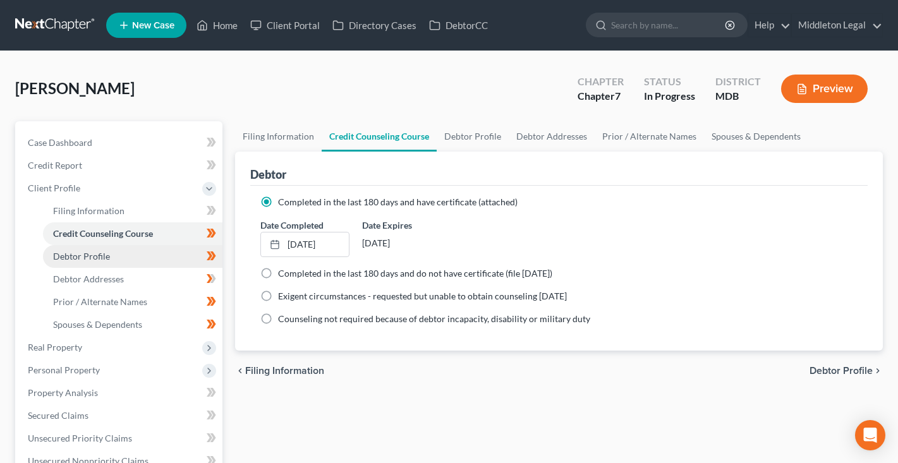
click at [84, 256] on span "Debtor Profile" at bounding box center [81, 256] width 57 height 11
select select "0"
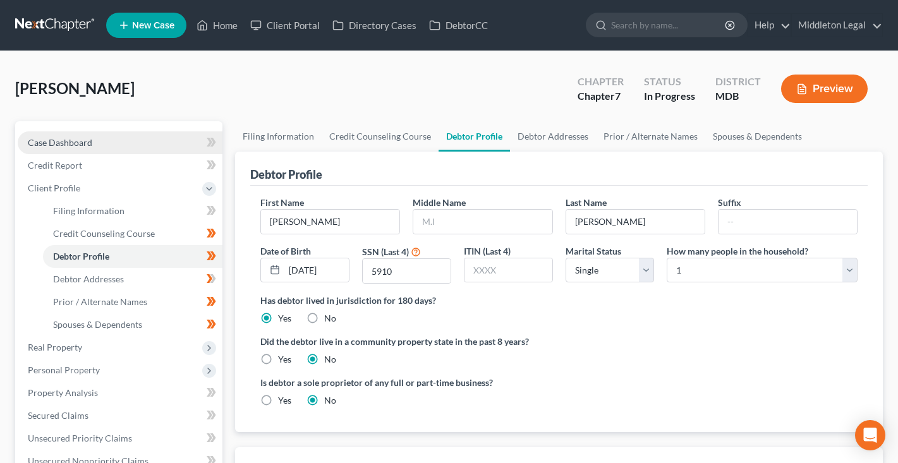
click at [99, 147] on link "Case Dashboard" at bounding box center [120, 142] width 205 height 23
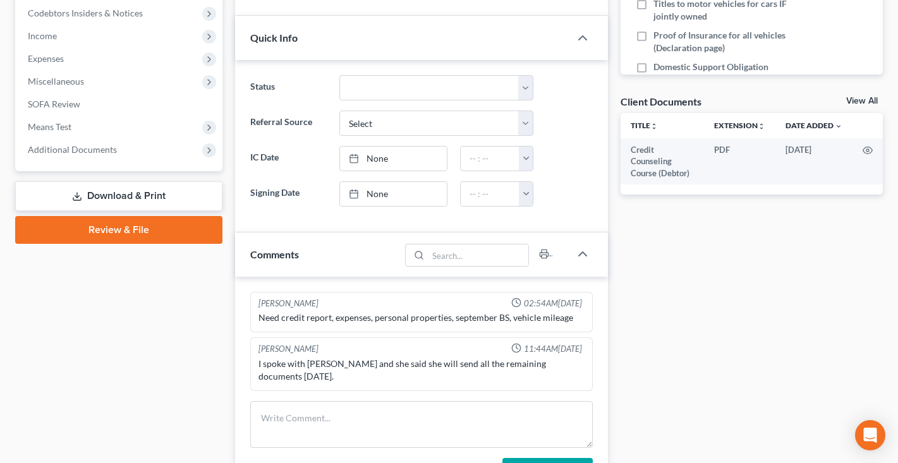
scroll to position [395, 0]
